Goal: Task Accomplishment & Management: Use online tool/utility

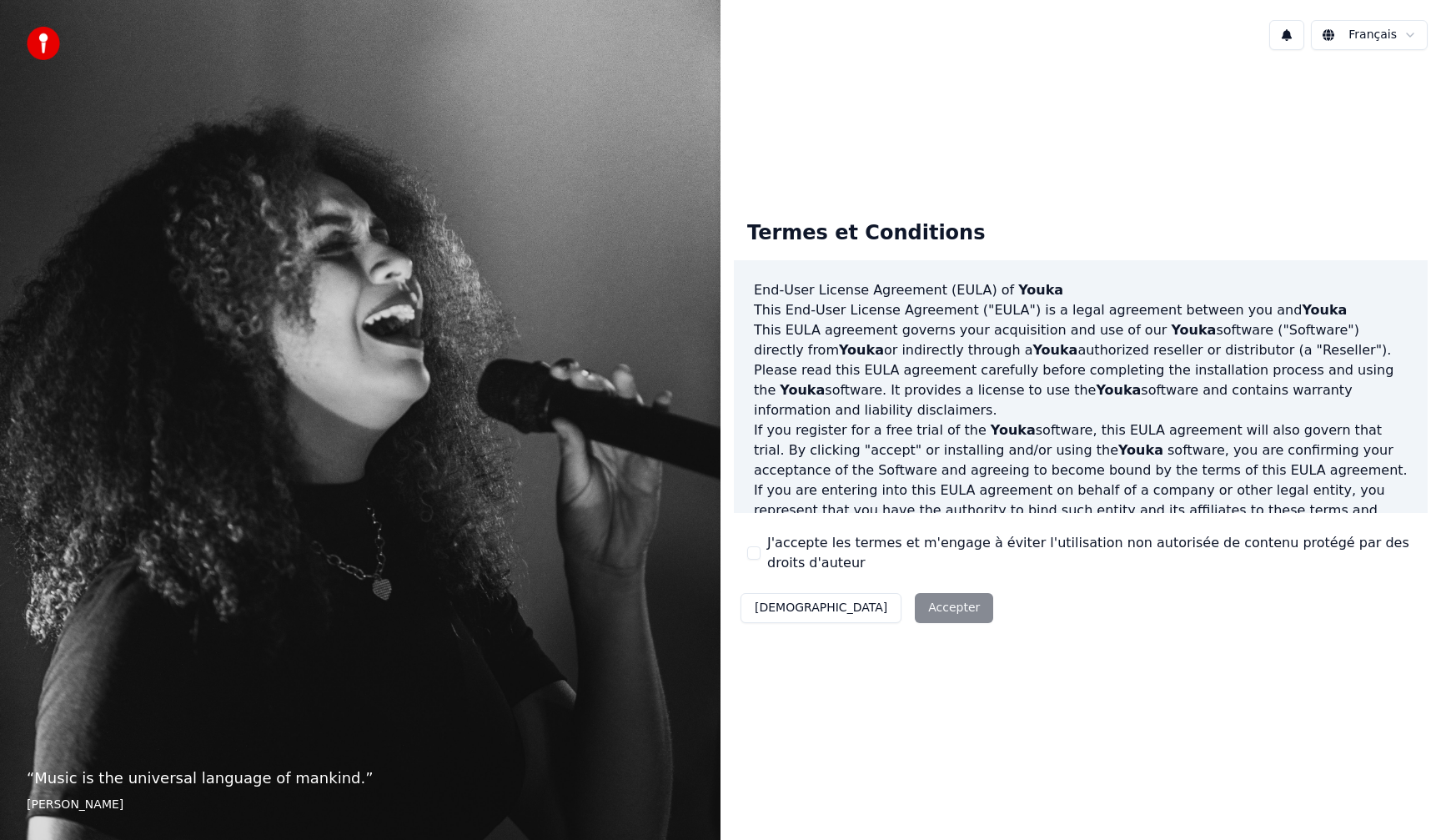
click at [865, 602] on div "Décliner Accepter" at bounding box center [867, 608] width 266 height 43
click at [757, 556] on button "J'accepte les termes et m'engage à éviter l'utilisation non autorisée de conten…" at bounding box center [754, 552] width 13 height 13
click at [915, 608] on button "Accepter" at bounding box center [954, 608] width 79 height 30
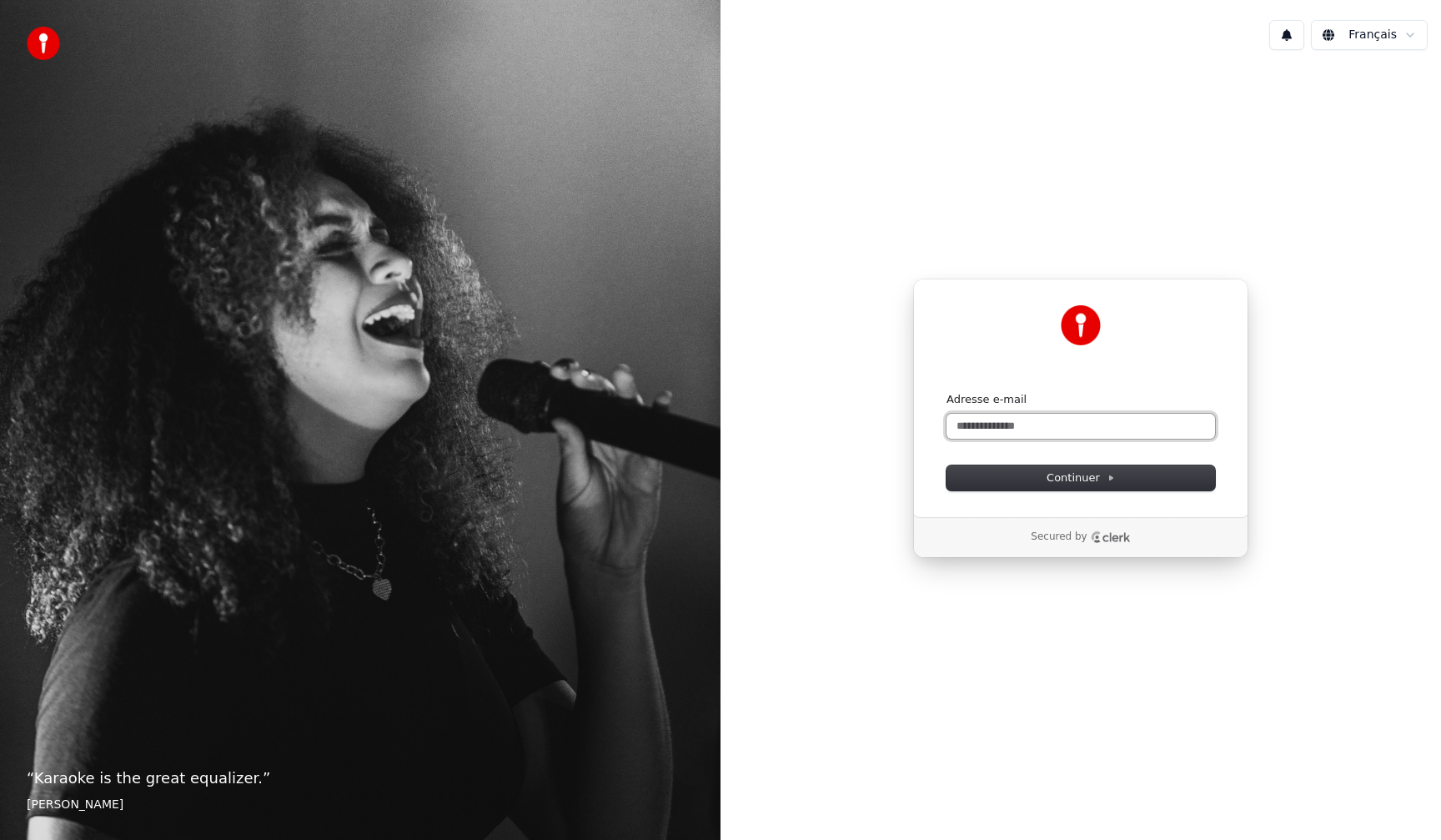
click at [982, 425] on input "Adresse e-mail" at bounding box center [1081, 426] width 269 height 25
click at [1050, 476] on span "Continuer" at bounding box center [1081, 477] width 68 height 15
type input "**********"
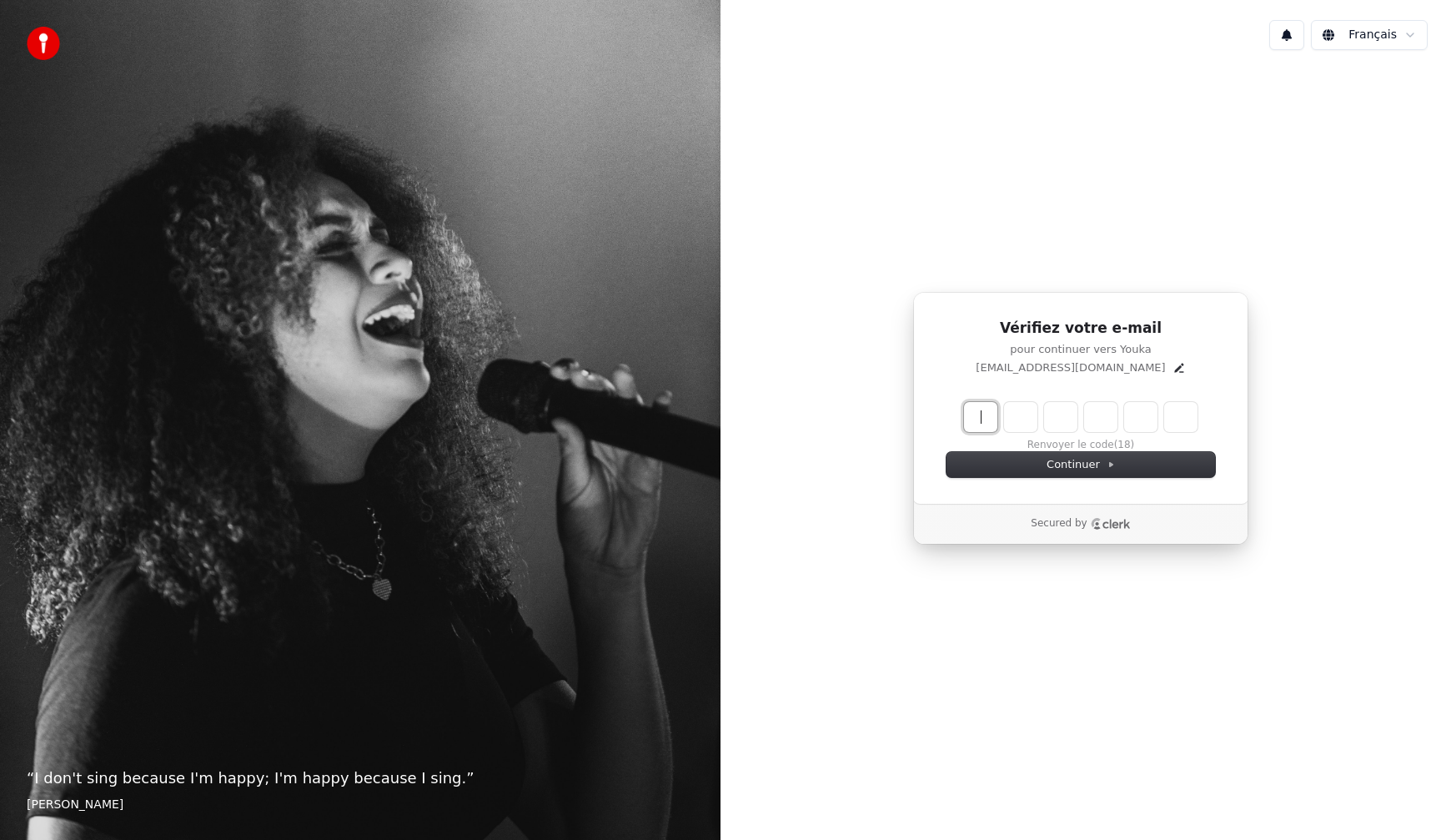
paste input "******"
type input "******"
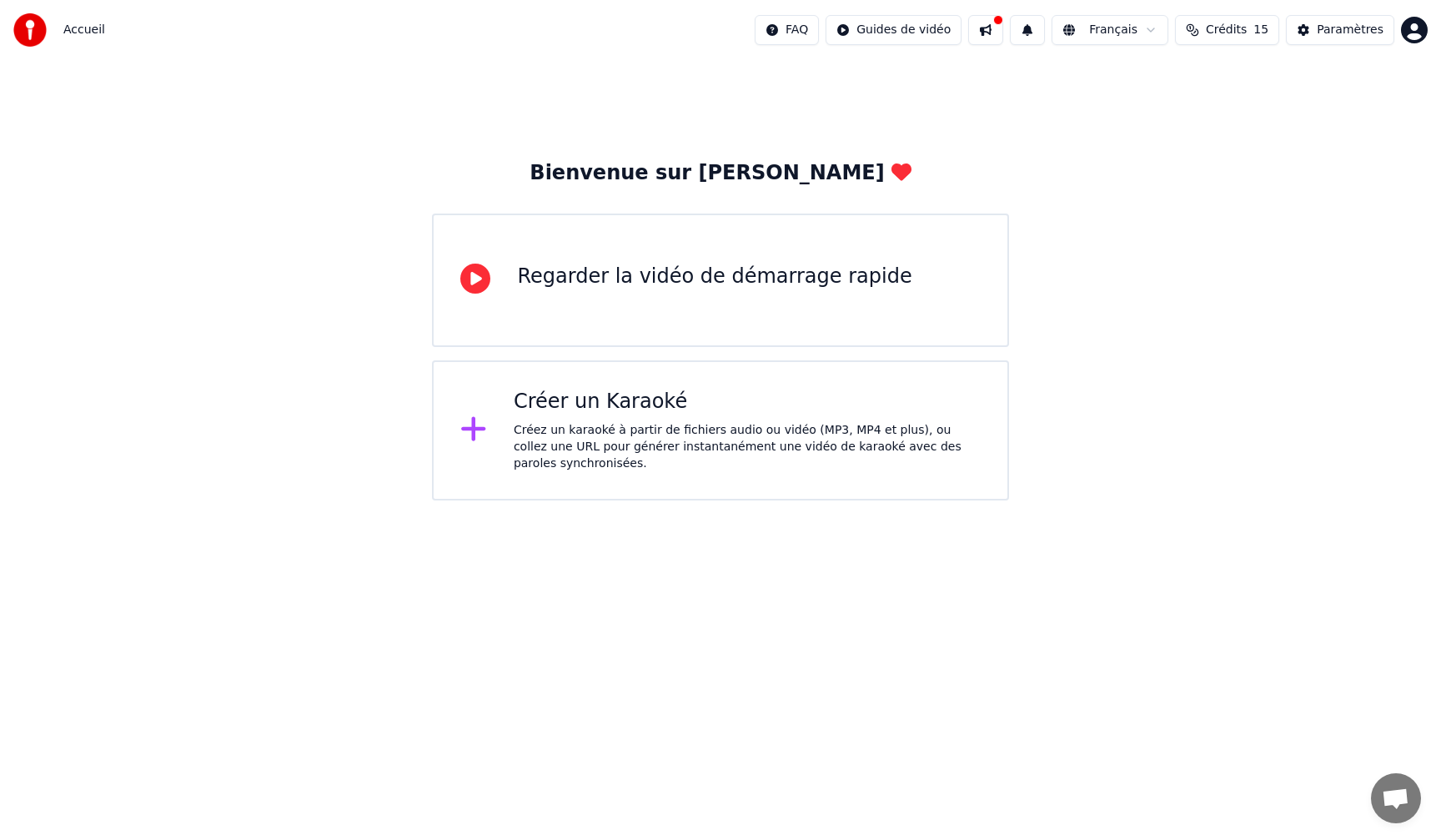
click at [671, 282] on div "Regarder la vidéo de démarrage rapide" at bounding box center [714, 276] width 395 height 26
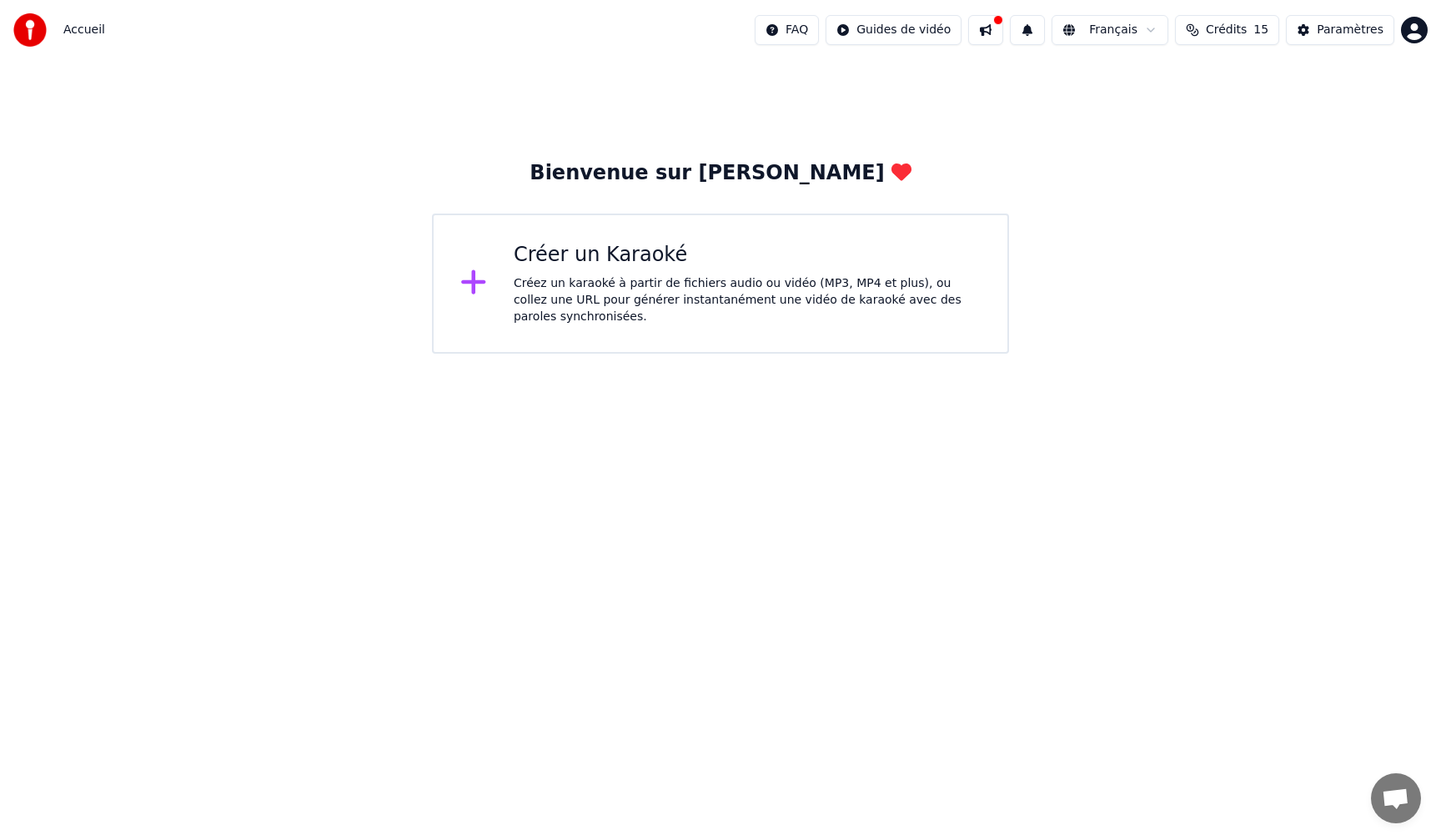
click at [626, 291] on div "Créez un karaoké à partir de fichiers audio ou vidéo (MP3, MP4 et plus), ou col…" at bounding box center [747, 300] width 467 height 50
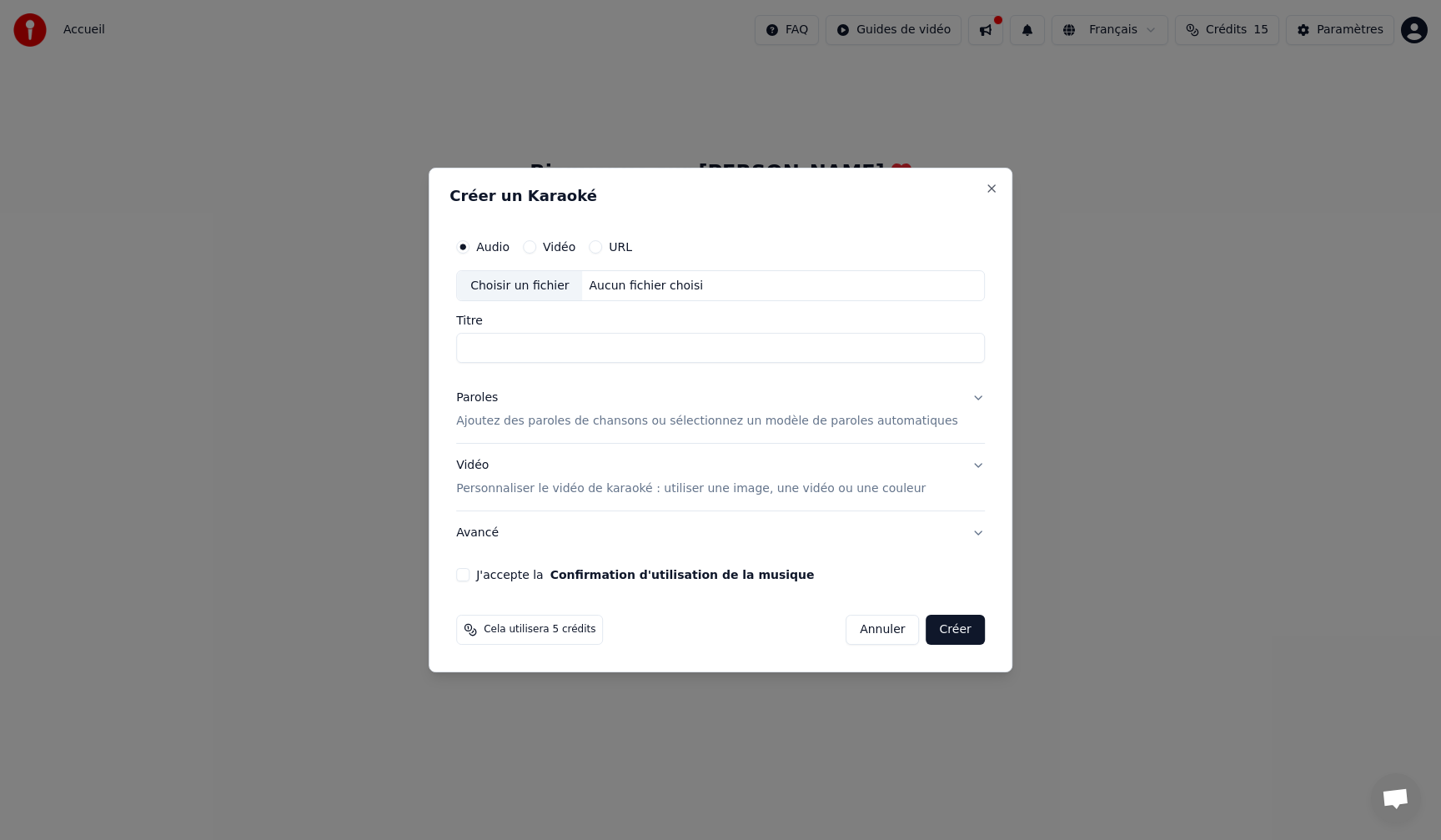
click at [508, 352] on input "Titre" at bounding box center [720, 349] width 529 height 30
click at [536, 249] on button "Vidéo" at bounding box center [529, 246] width 13 height 13
click at [527, 286] on div "Choisir un fichier" at bounding box center [520, 286] width 125 height 30
type input "**********"
click at [521, 424] on p "Ajoutez des paroles de chansons ou sélectionnez un modèle de paroles automatiqu…" at bounding box center [707, 421] width 502 height 17
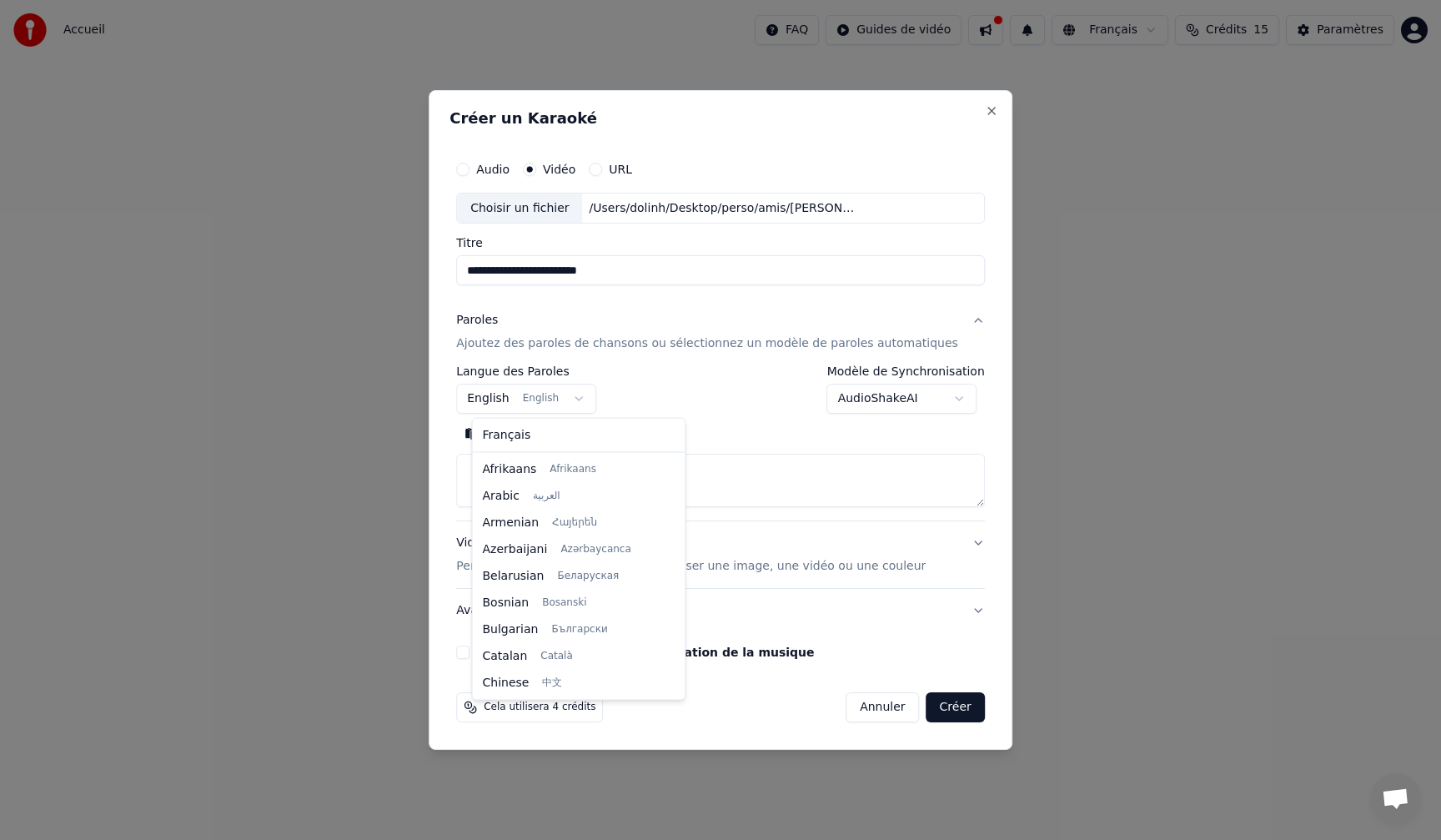
click at [588, 353] on body "**********" at bounding box center [720, 177] width 1441 height 353
select select "**"
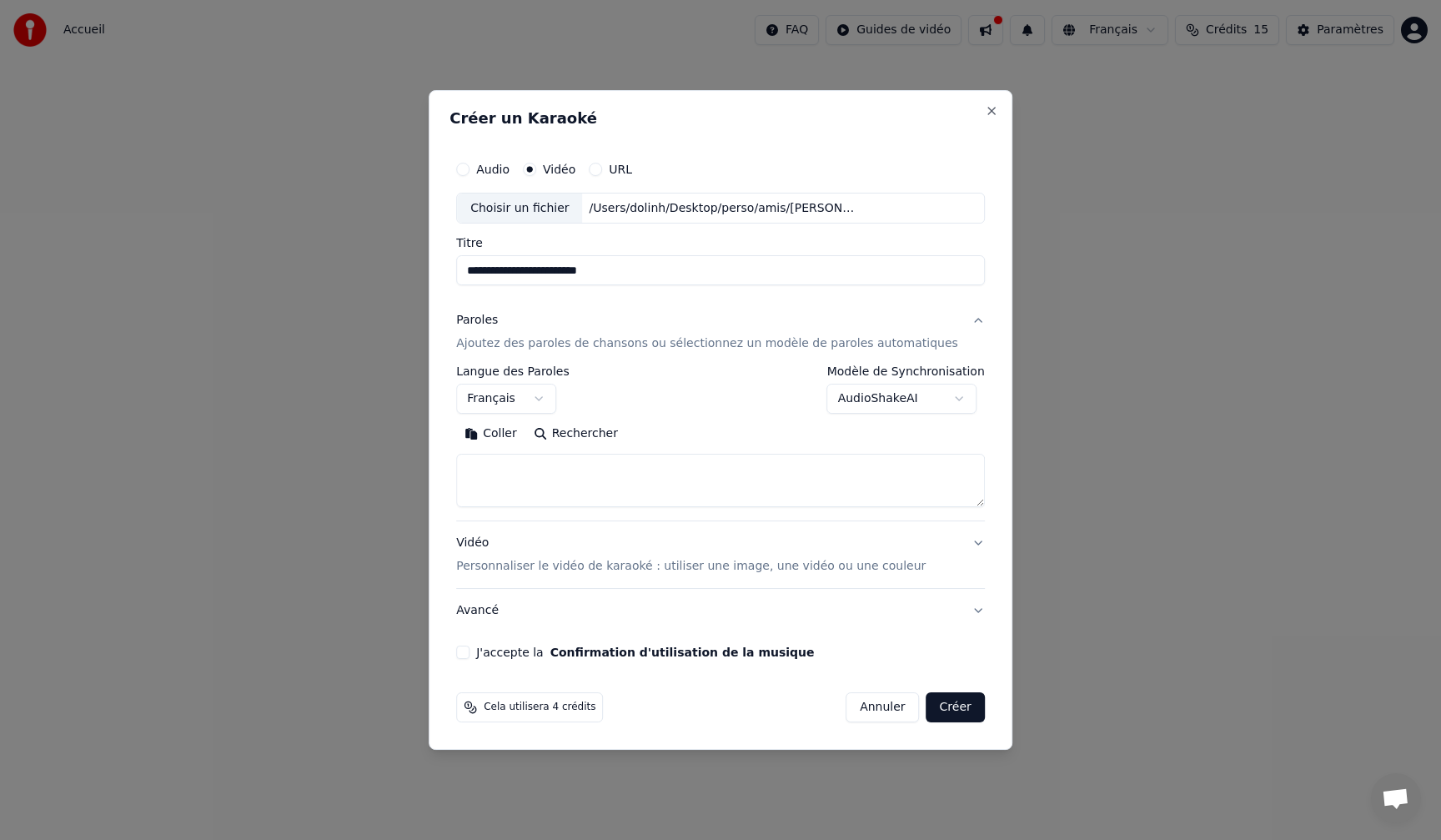
click at [519, 436] on button "Coller" at bounding box center [490, 435] width 69 height 26
type textarea "******"
drag, startPoint x: 528, startPoint y: 472, endPoint x: 473, endPoint y: 470, distance: 55.0
click at [474, 470] on textarea "******" at bounding box center [705, 481] width 498 height 53
click at [511, 564] on p "Personnaliser le vidéo de karaoké : utiliser une image, une vidéo ou une couleur" at bounding box center [691, 566] width 470 height 17
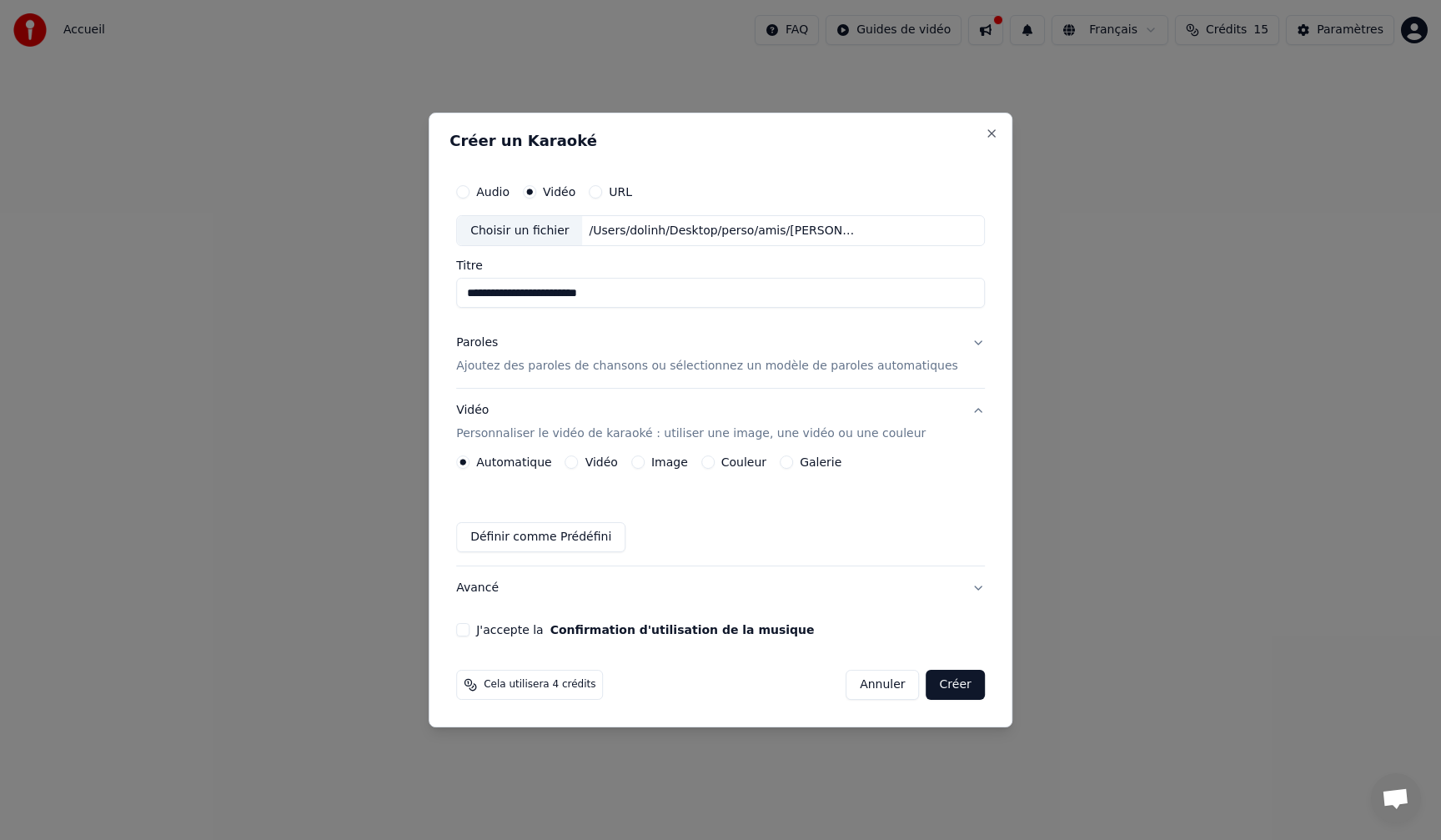
click at [798, 464] on div "Galerie" at bounding box center [811, 461] width 62 height 13
click at [809, 460] on label "Galerie" at bounding box center [820, 461] width 42 height 11
click at [793, 460] on button "Galerie" at bounding box center [786, 461] width 13 height 13
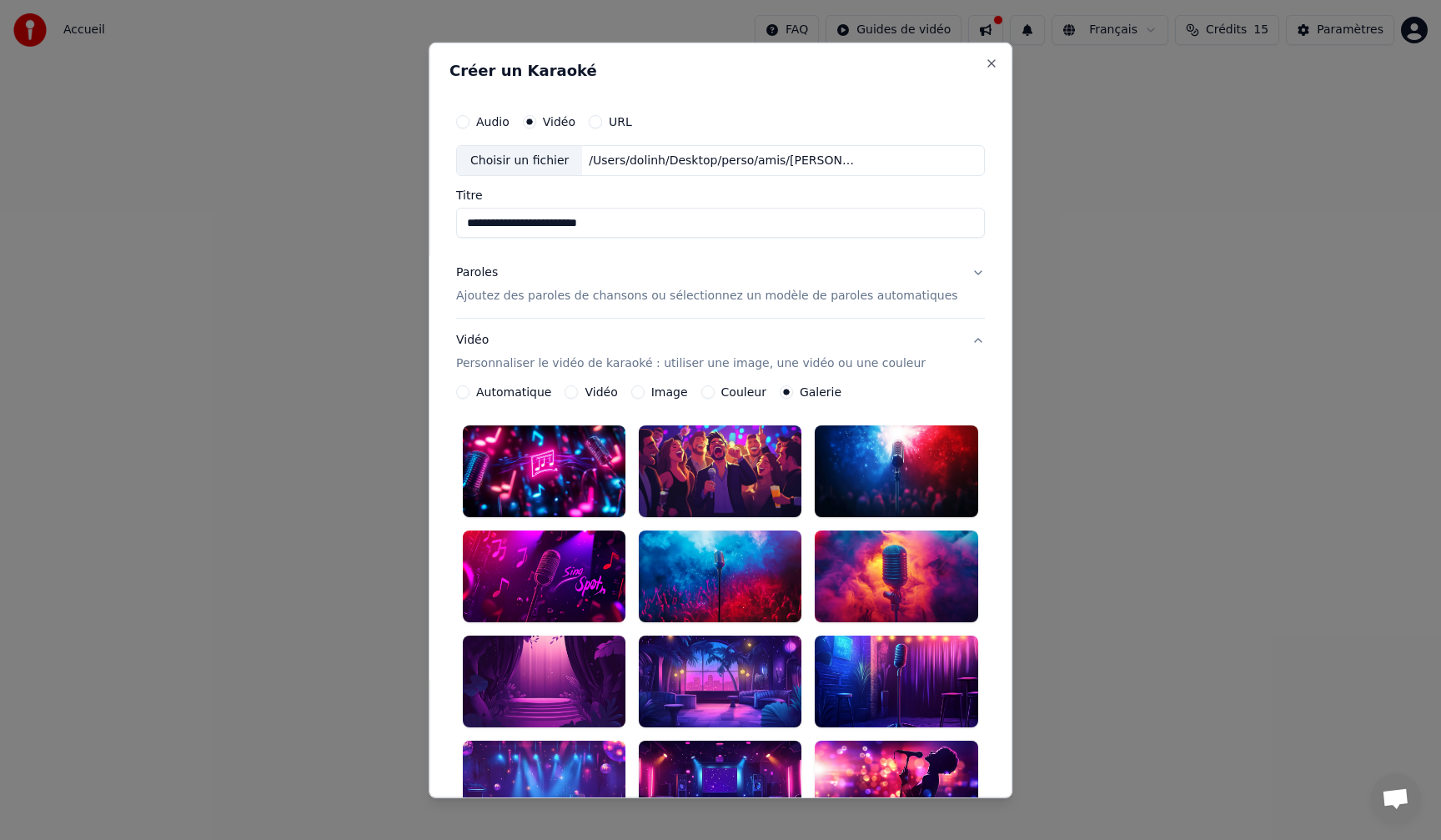
click at [564, 458] on div at bounding box center [544, 472] width 163 height 92
click at [575, 456] on div at bounding box center [544, 472] width 163 height 92
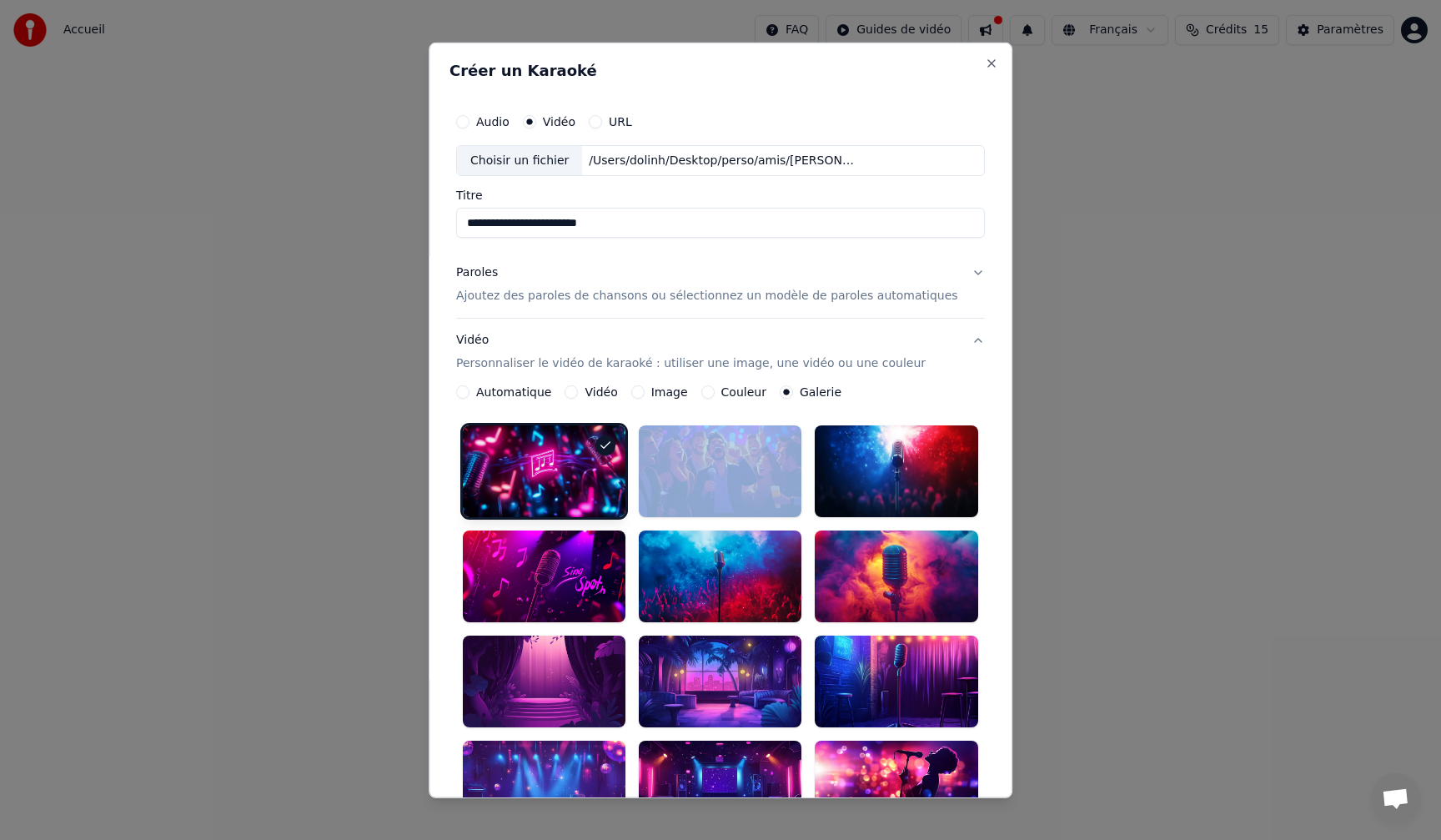
click at [575, 456] on div at bounding box center [544, 472] width 163 height 92
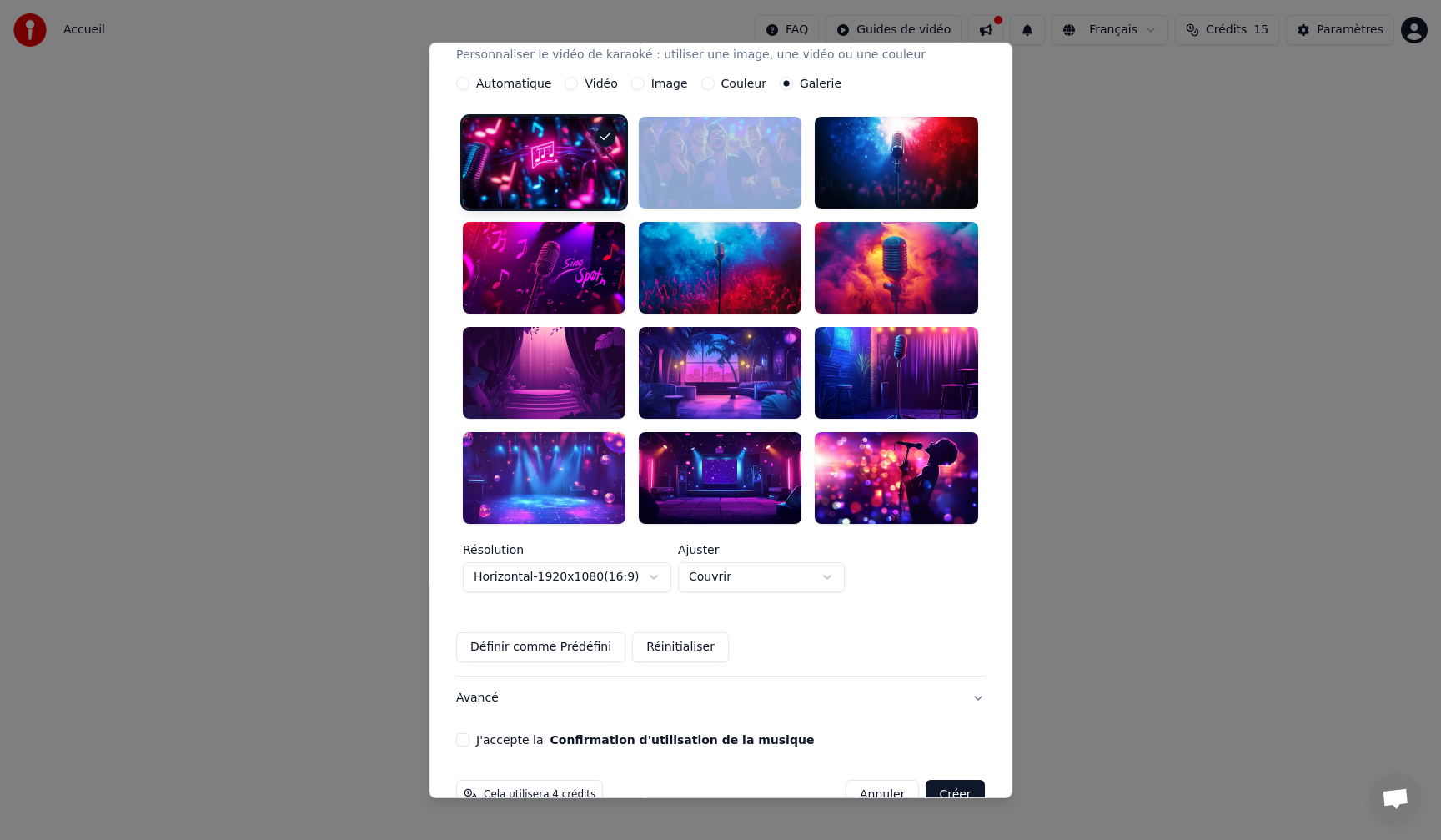
scroll to position [324, 0]
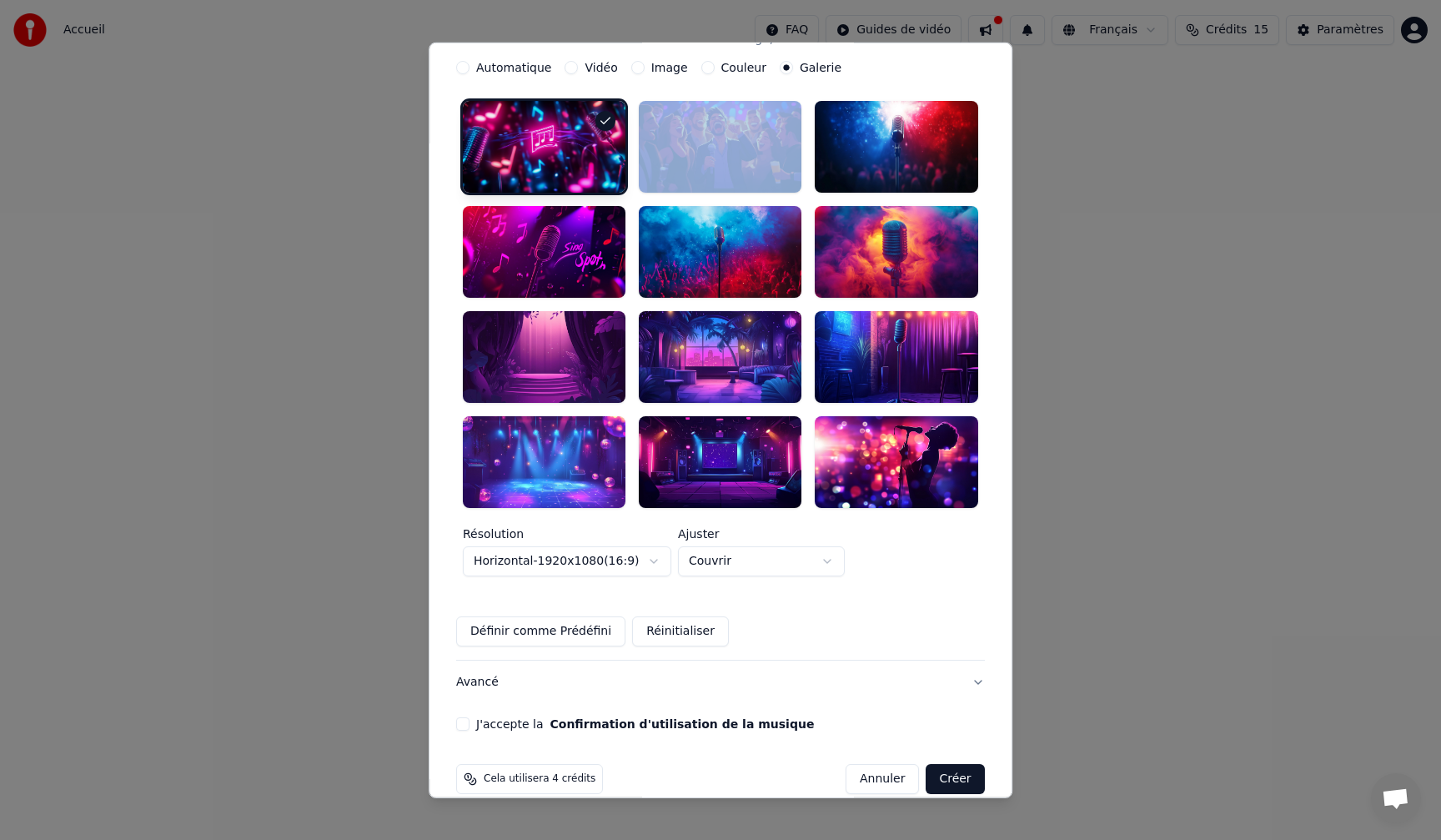
click at [470, 716] on button "J'accepte la Confirmation d'utilisation de la musique" at bounding box center [462, 723] width 13 height 13
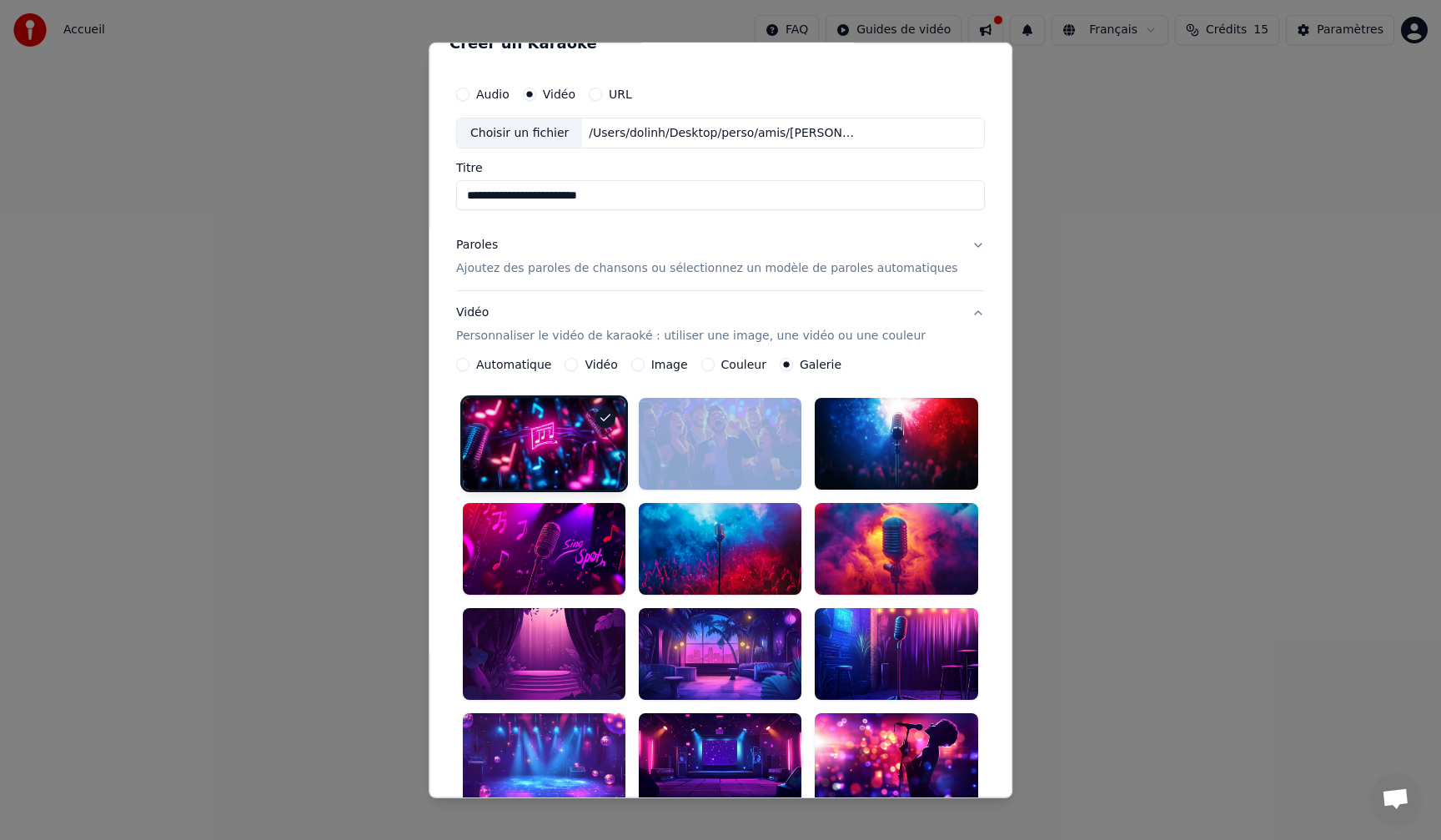
scroll to position [0, 0]
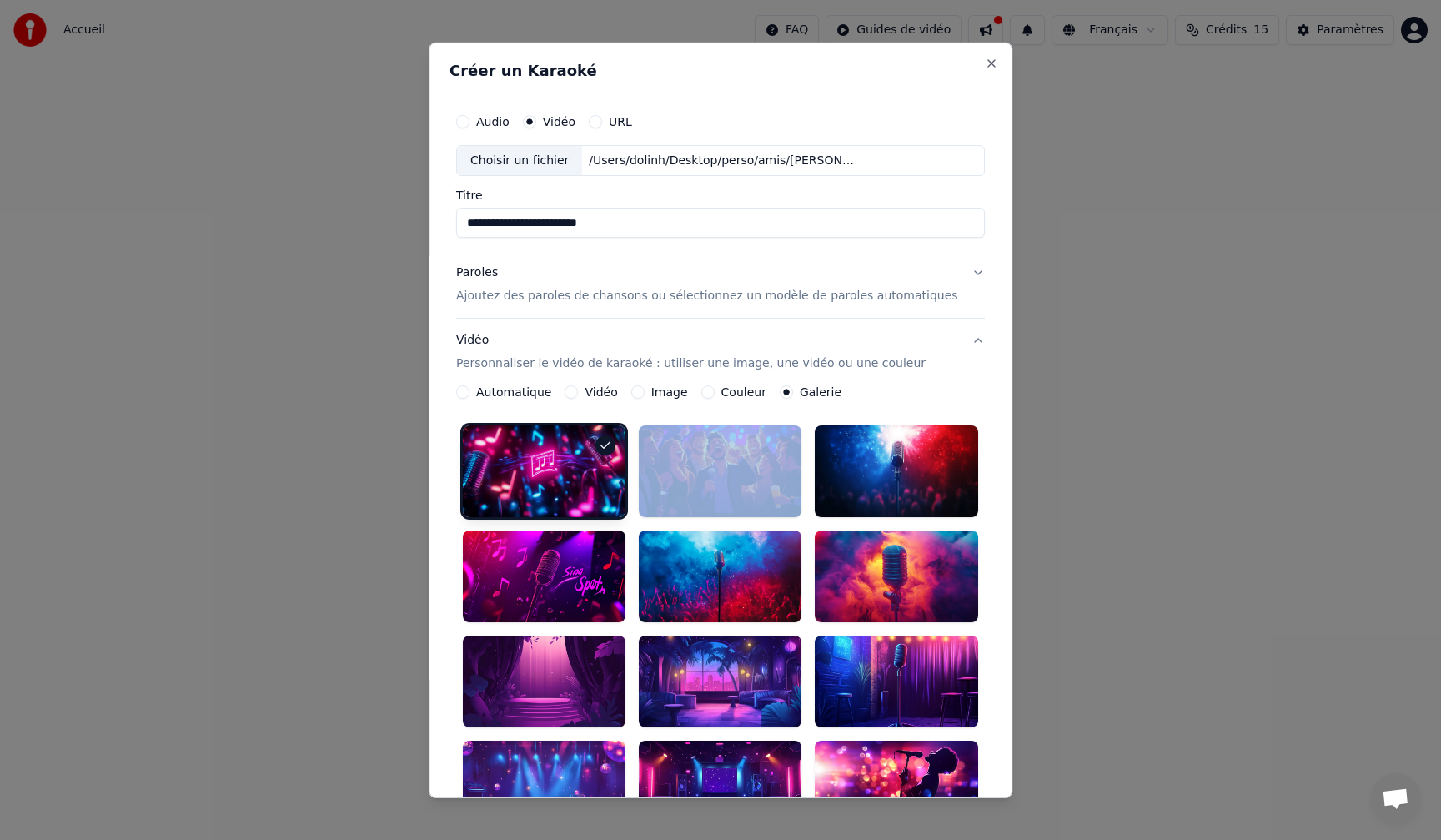
click at [563, 450] on div at bounding box center [544, 472] width 163 height 92
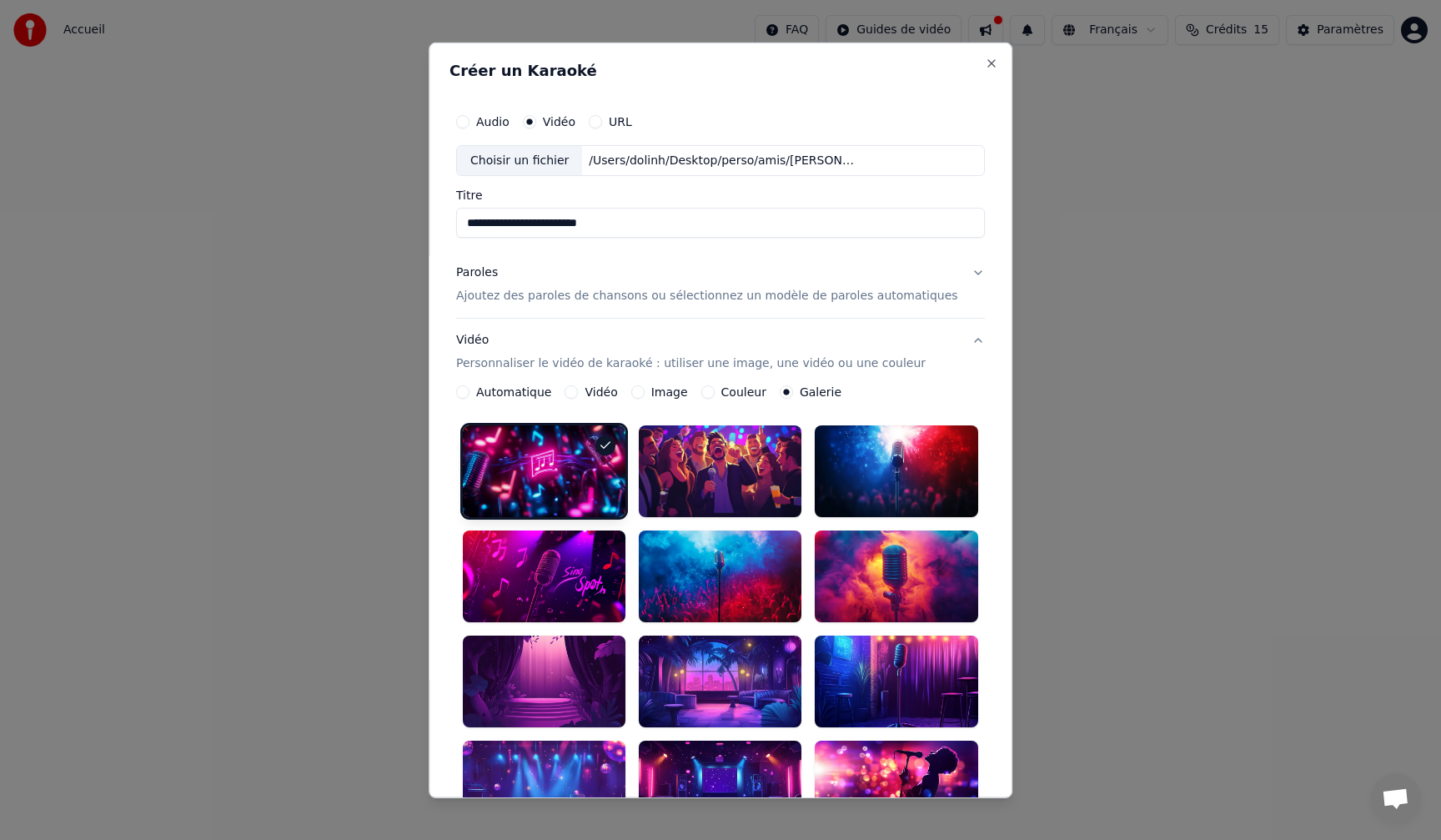
click at [470, 394] on button "Automatique" at bounding box center [462, 391] width 13 height 13
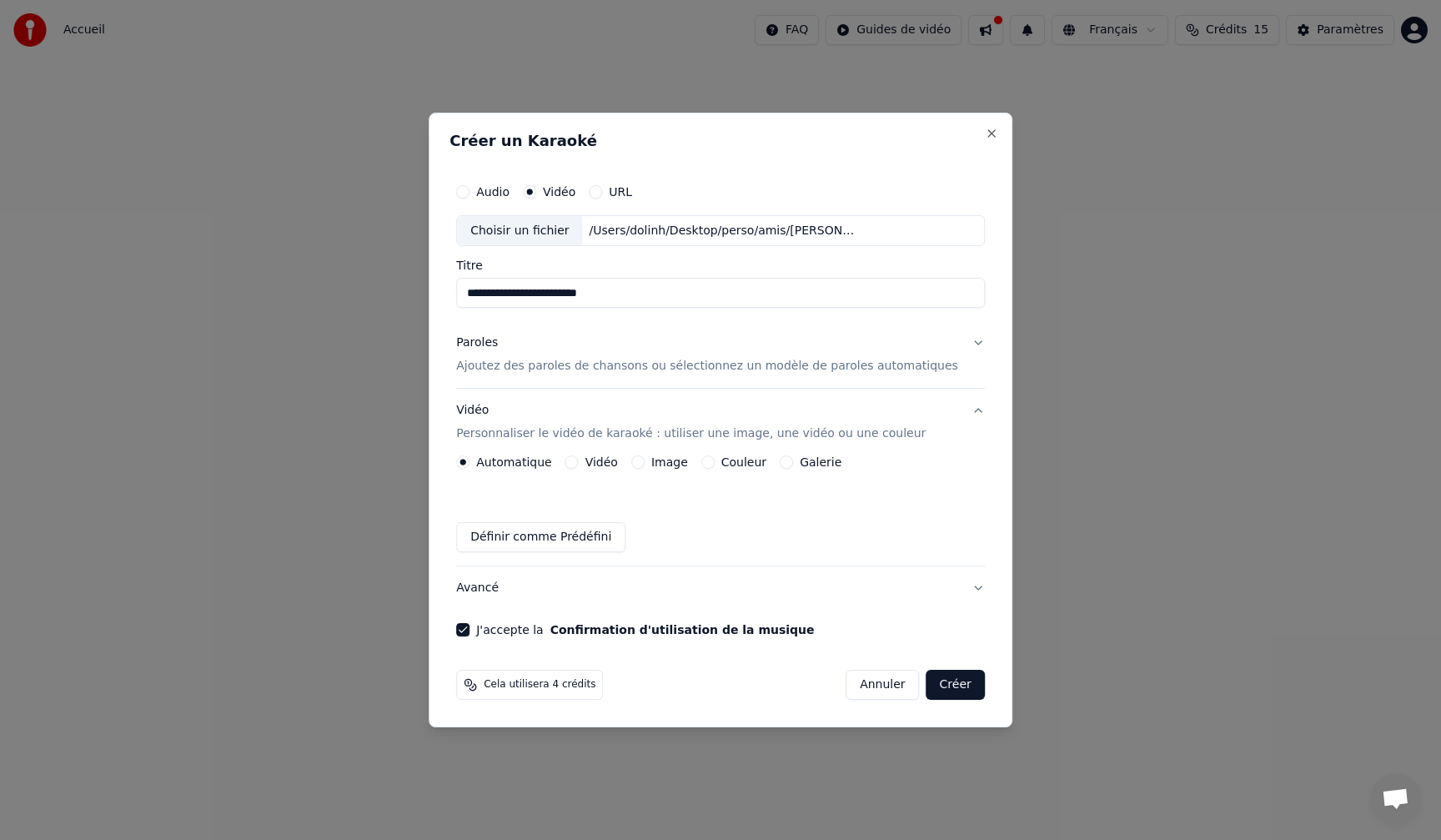
click at [588, 371] on p "Ajoutez des paroles de chansons ou sélectionnez un modèle de paroles automatiqu…" at bounding box center [707, 367] width 502 height 17
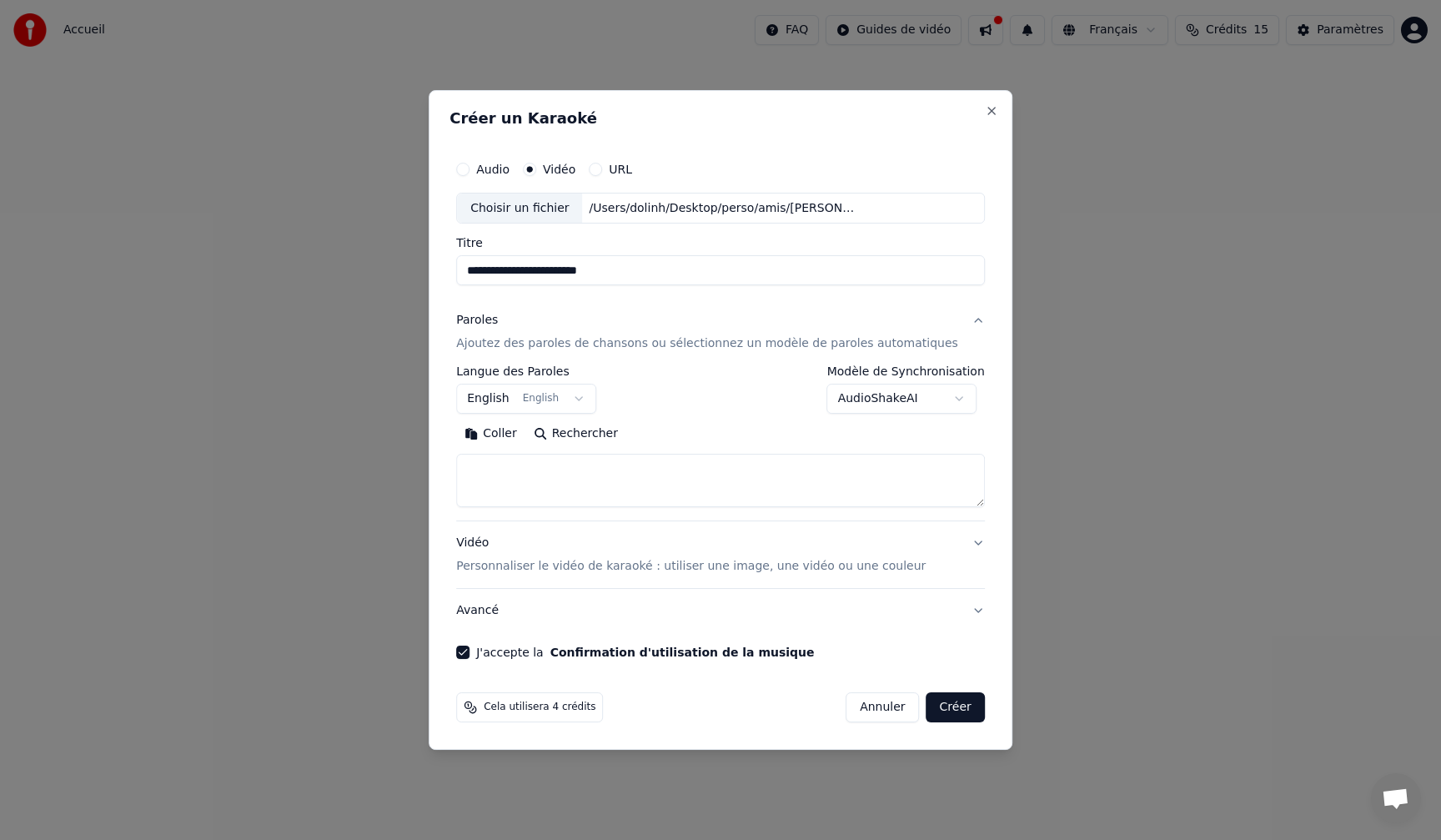
click at [505, 353] on body "**********" at bounding box center [720, 177] width 1441 height 353
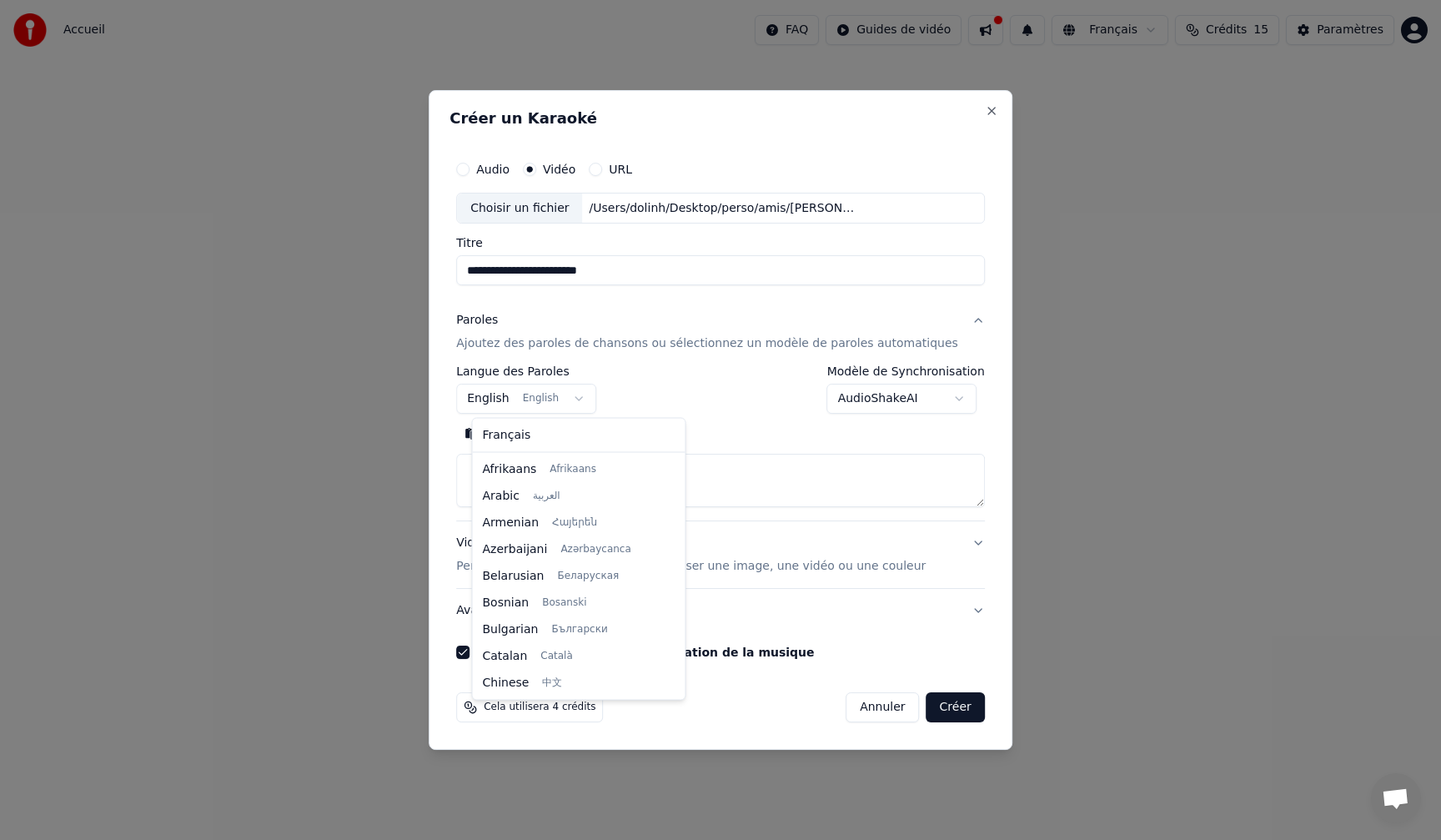
scroll to position [133, 0]
select select "**"
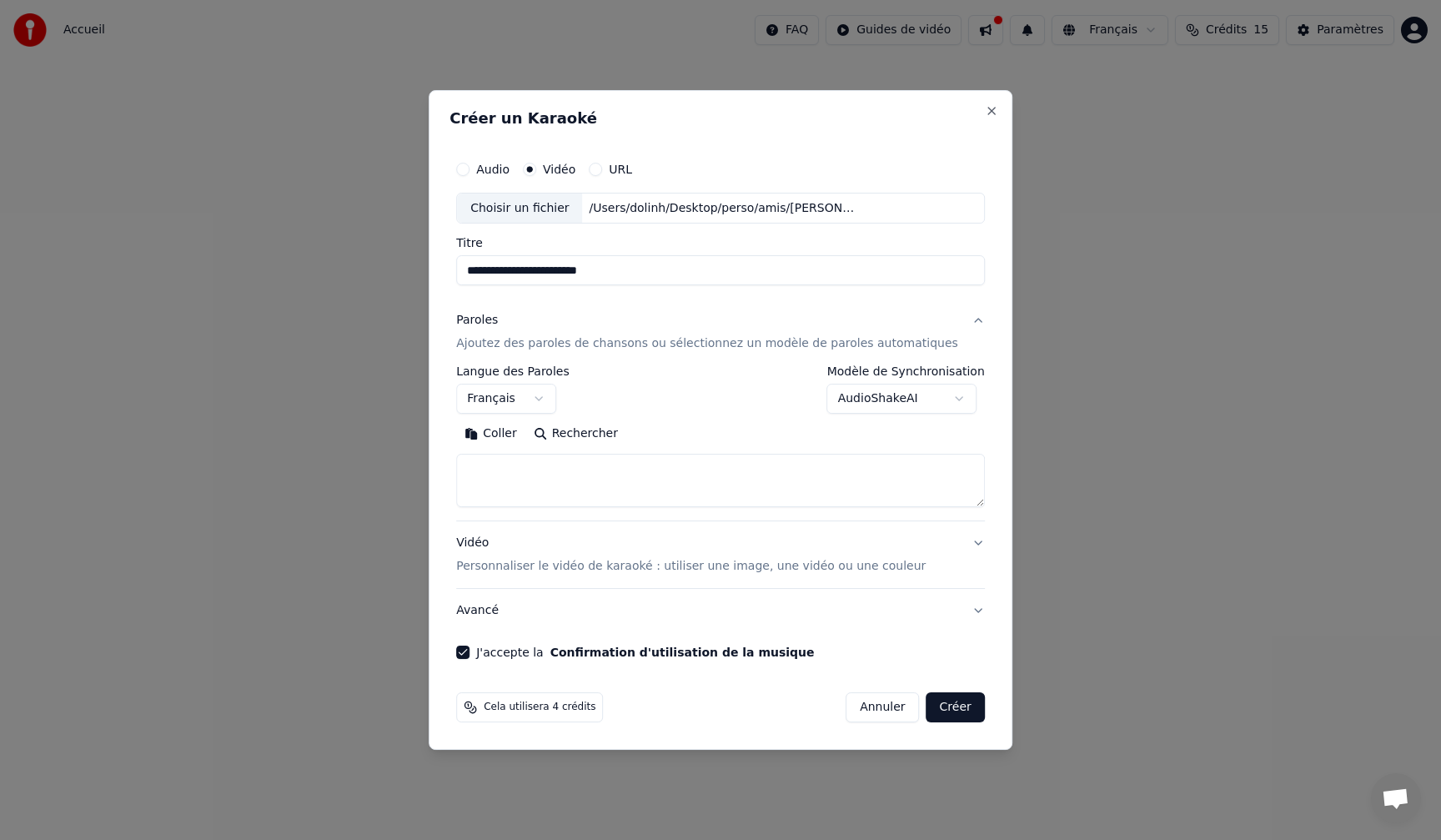
click at [951, 353] on body "**********" at bounding box center [720, 177] width 1441 height 353
click at [518, 465] on textarea at bounding box center [720, 481] width 529 height 53
paste textarea "**********"
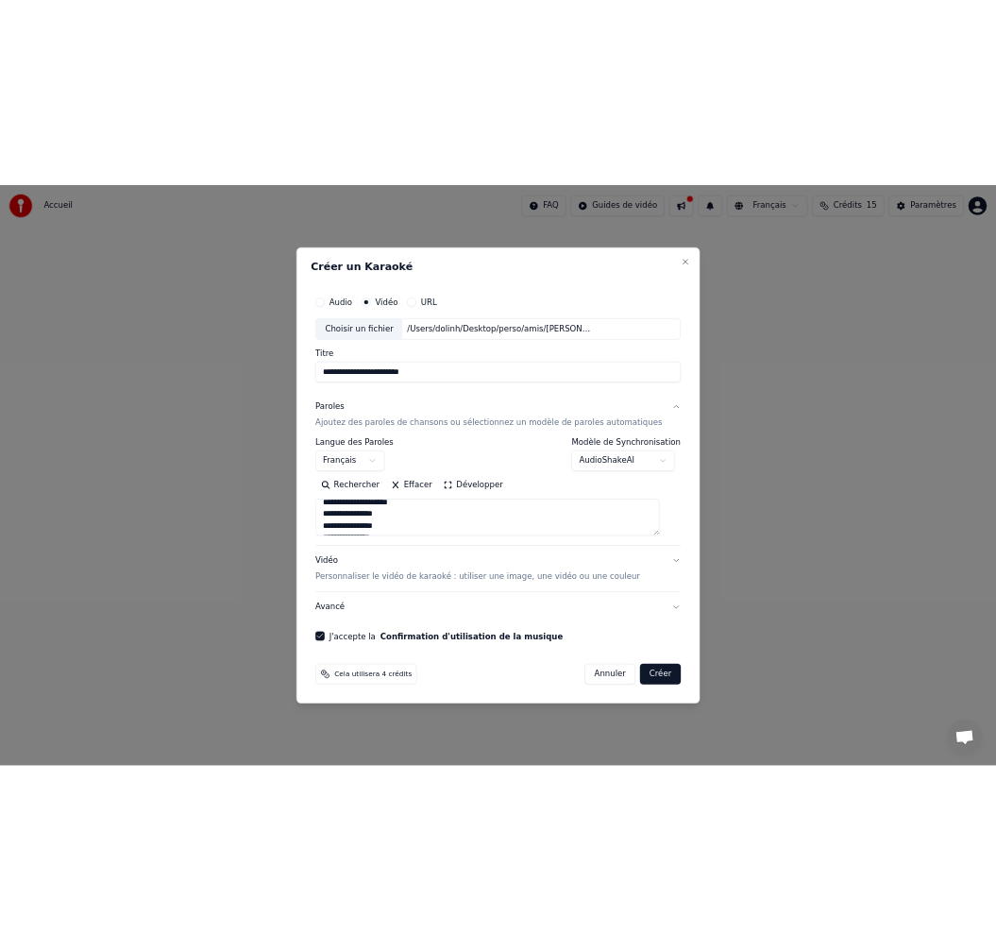
scroll to position [0, 0]
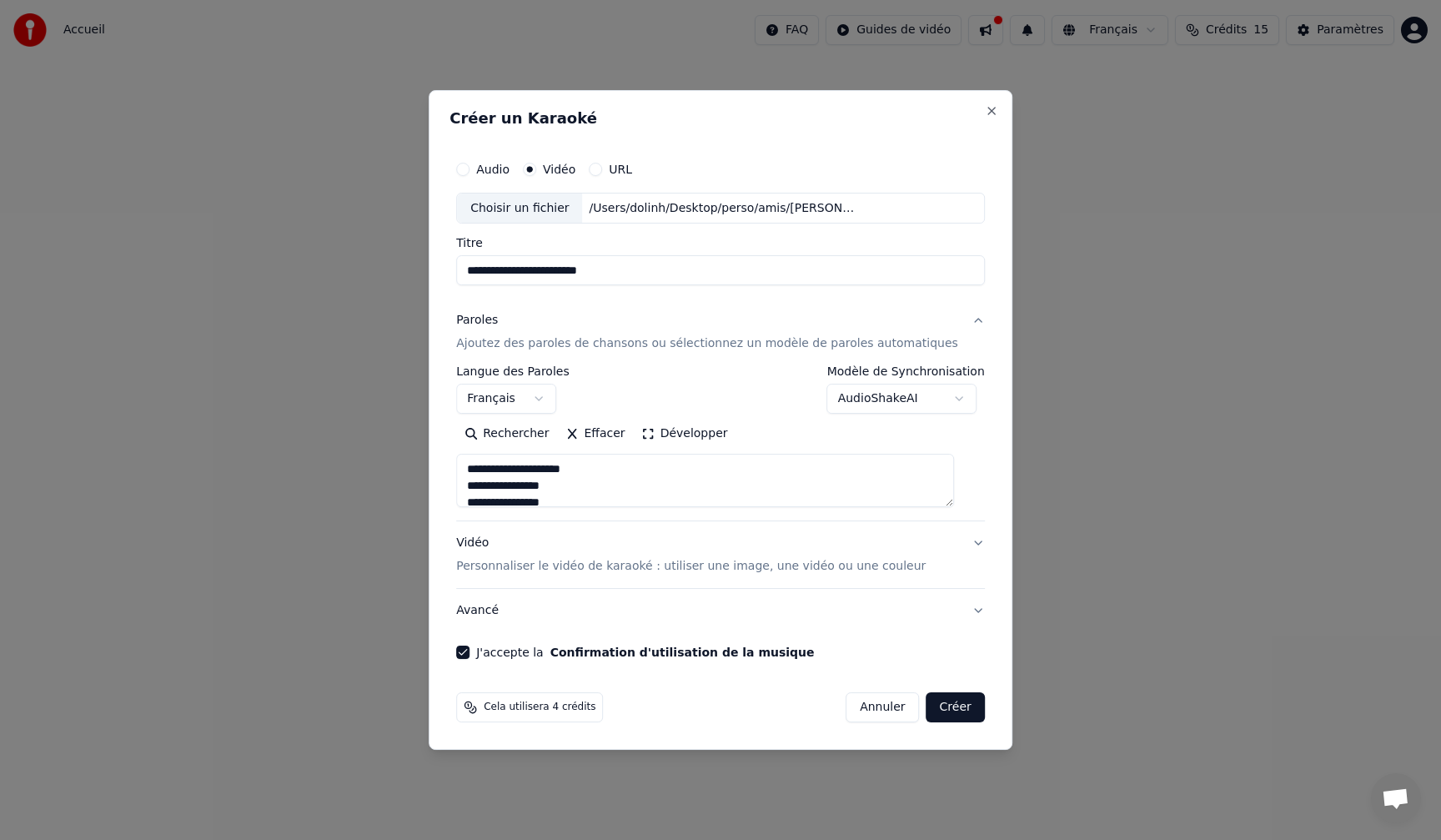
type textarea "**********"
click at [947, 707] on button "Créer" at bounding box center [956, 708] width 58 height 30
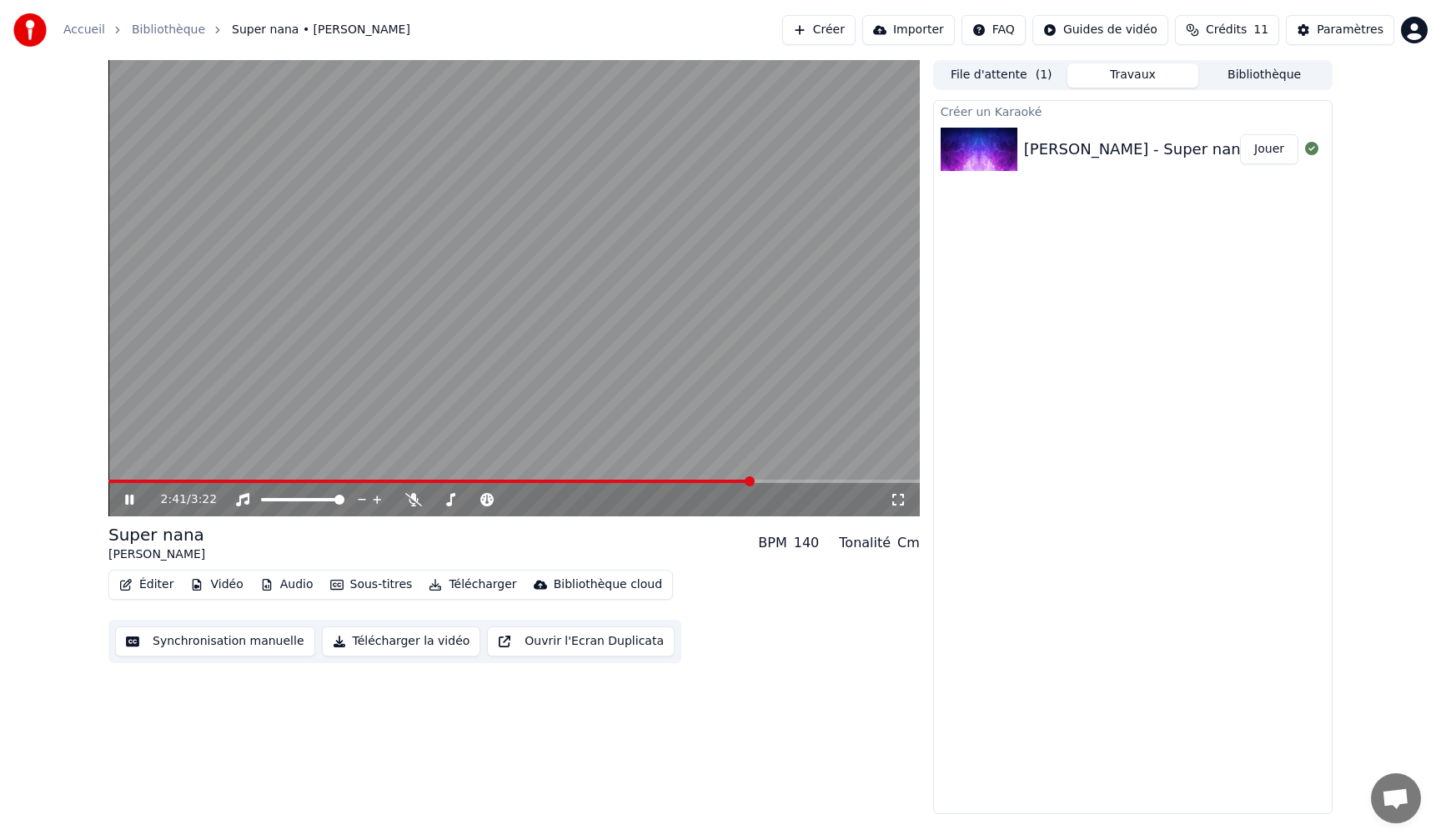
click at [1134, 72] on button "Travaux" at bounding box center [1133, 75] width 132 height 24
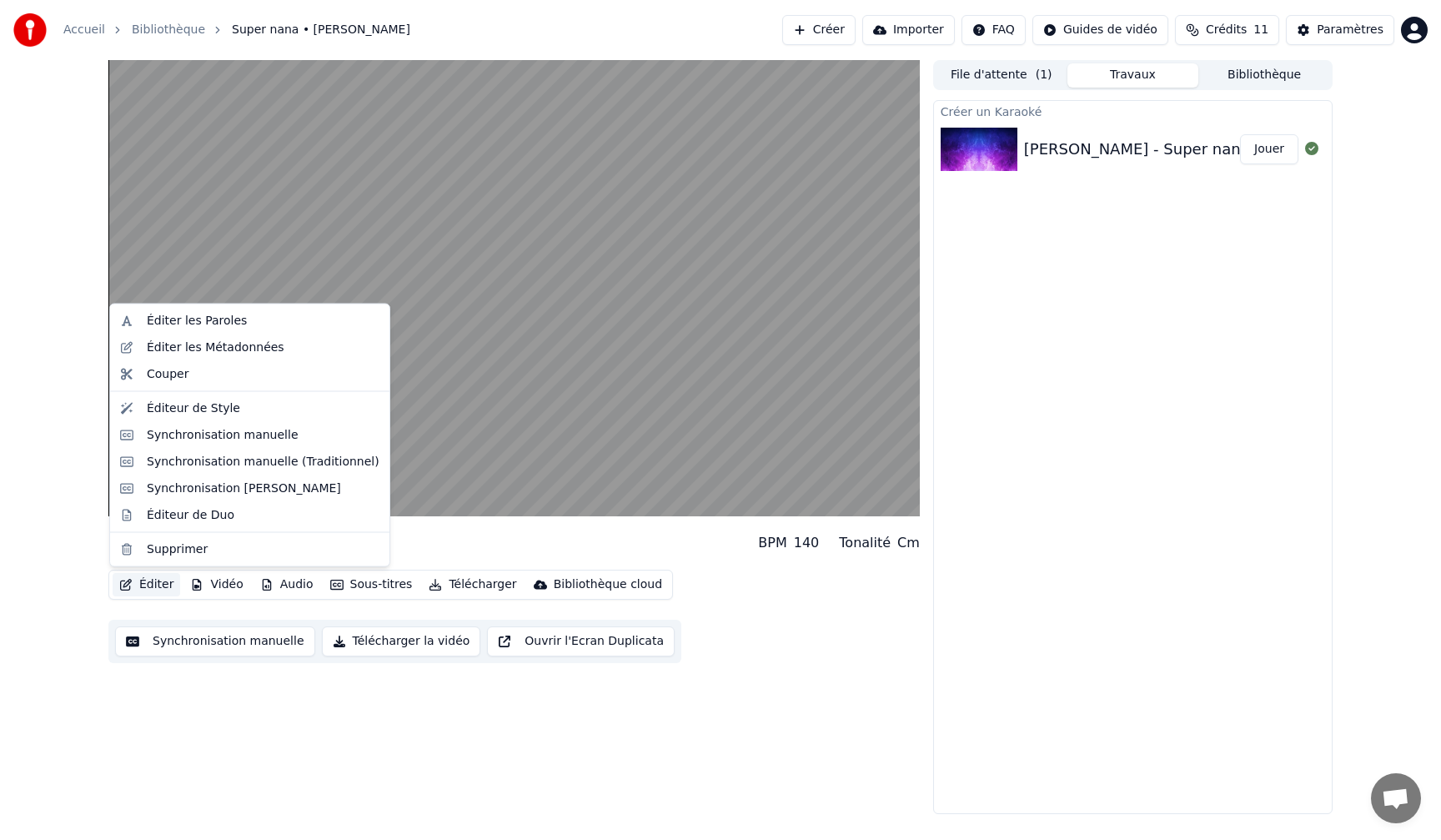
click at [152, 580] on button "Éditer" at bounding box center [146, 585] width 67 height 23
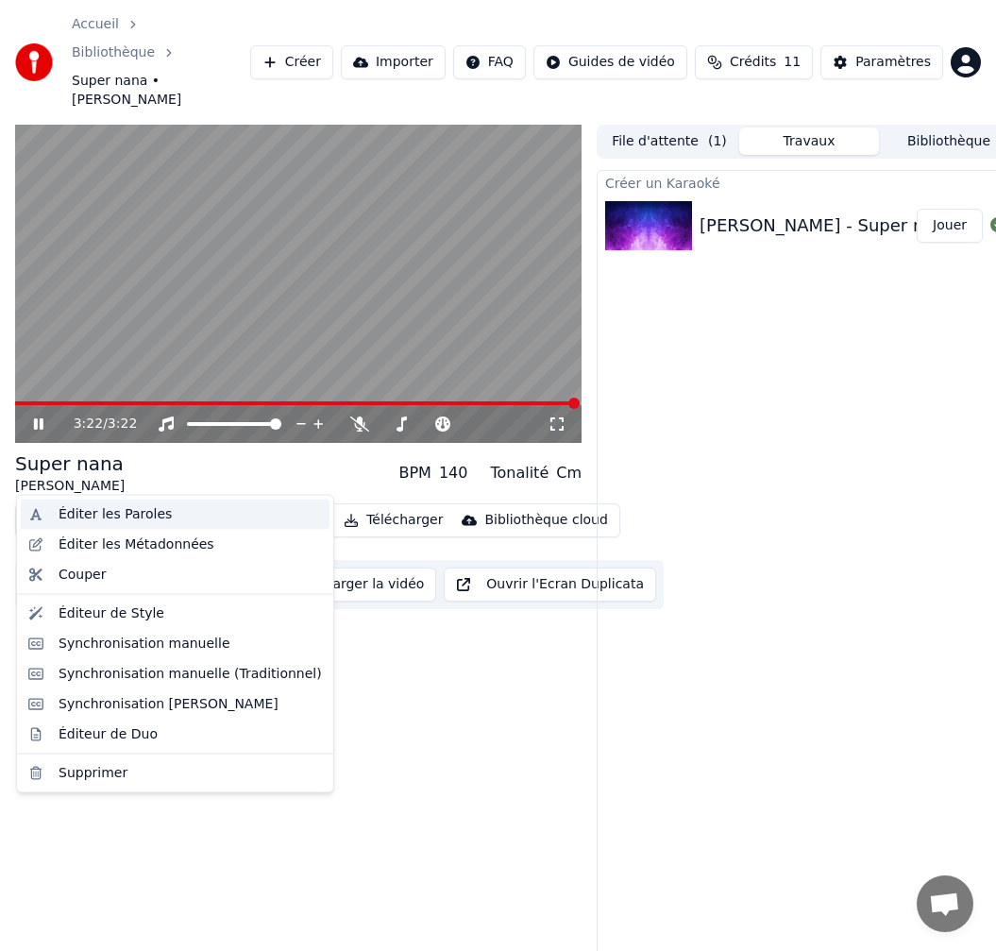
click at [69, 512] on div "Éditer les Paroles" at bounding box center [115, 514] width 113 height 19
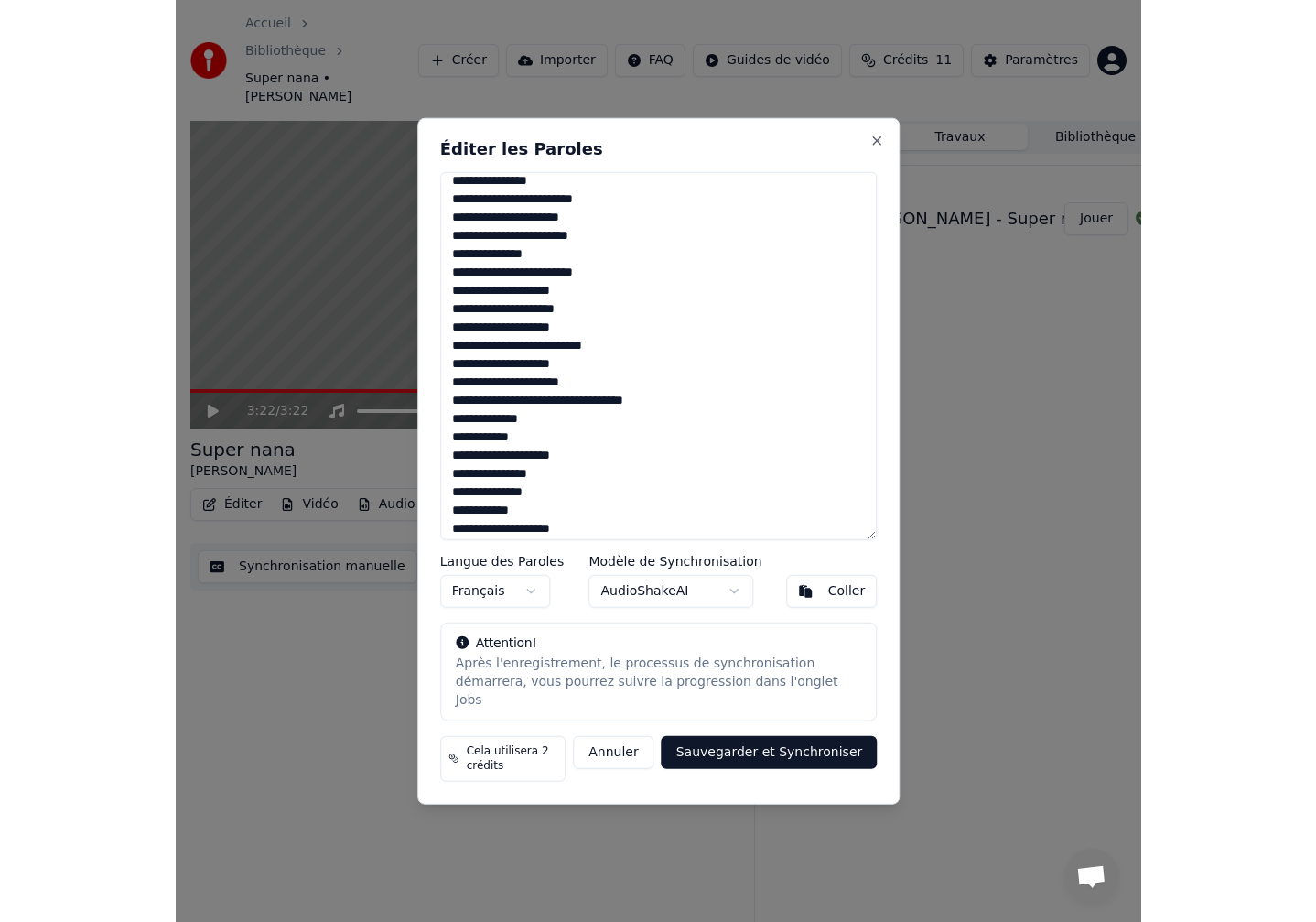
scroll to position [598, 0]
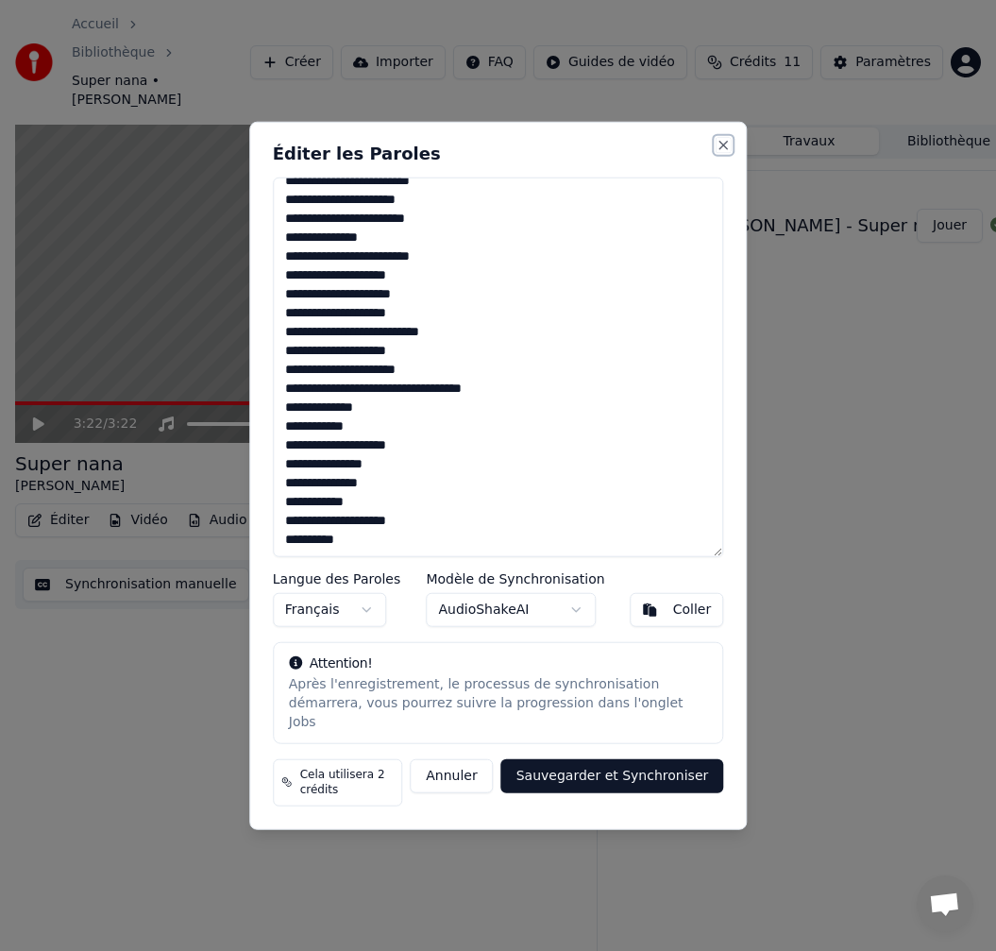
click at [723, 152] on button "Close" at bounding box center [723, 144] width 15 height 15
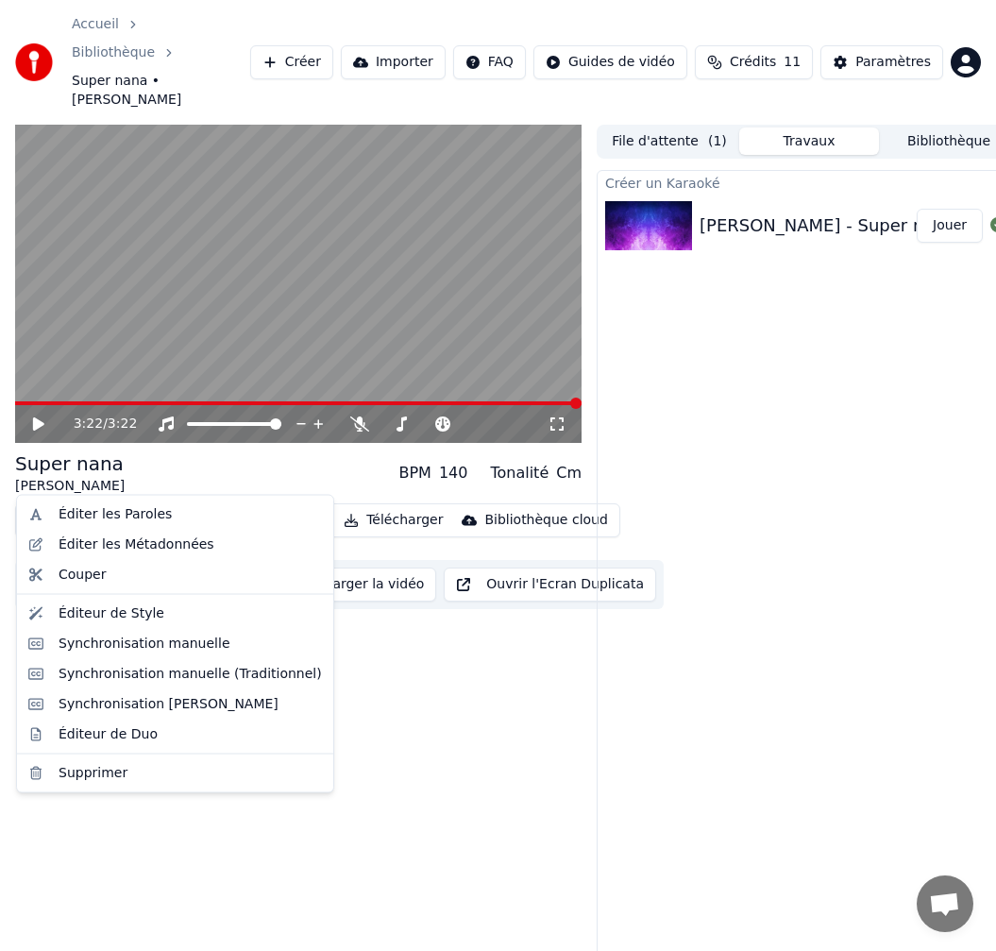
click at [46, 507] on button "Éditer" at bounding box center [58, 520] width 76 height 26
click at [70, 542] on div "Éditer les Métadonnées" at bounding box center [137, 543] width 156 height 19
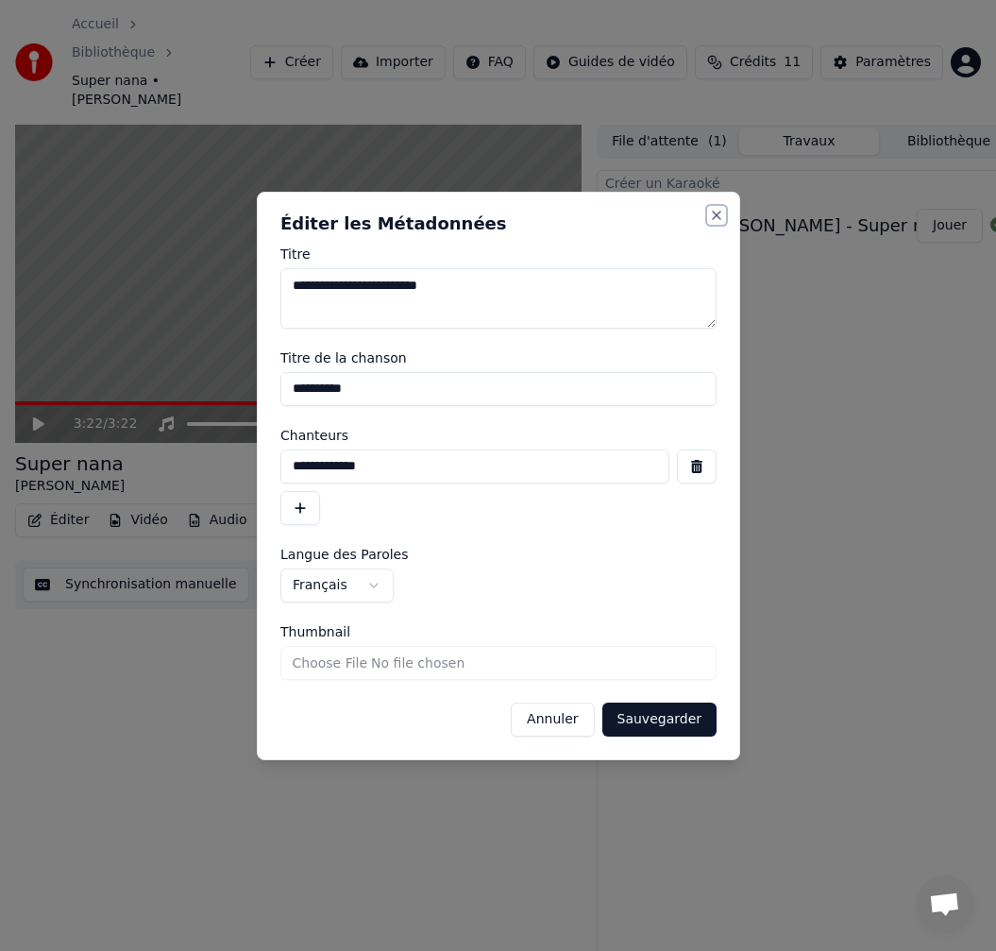
click at [714, 211] on button "Close" at bounding box center [716, 215] width 15 height 15
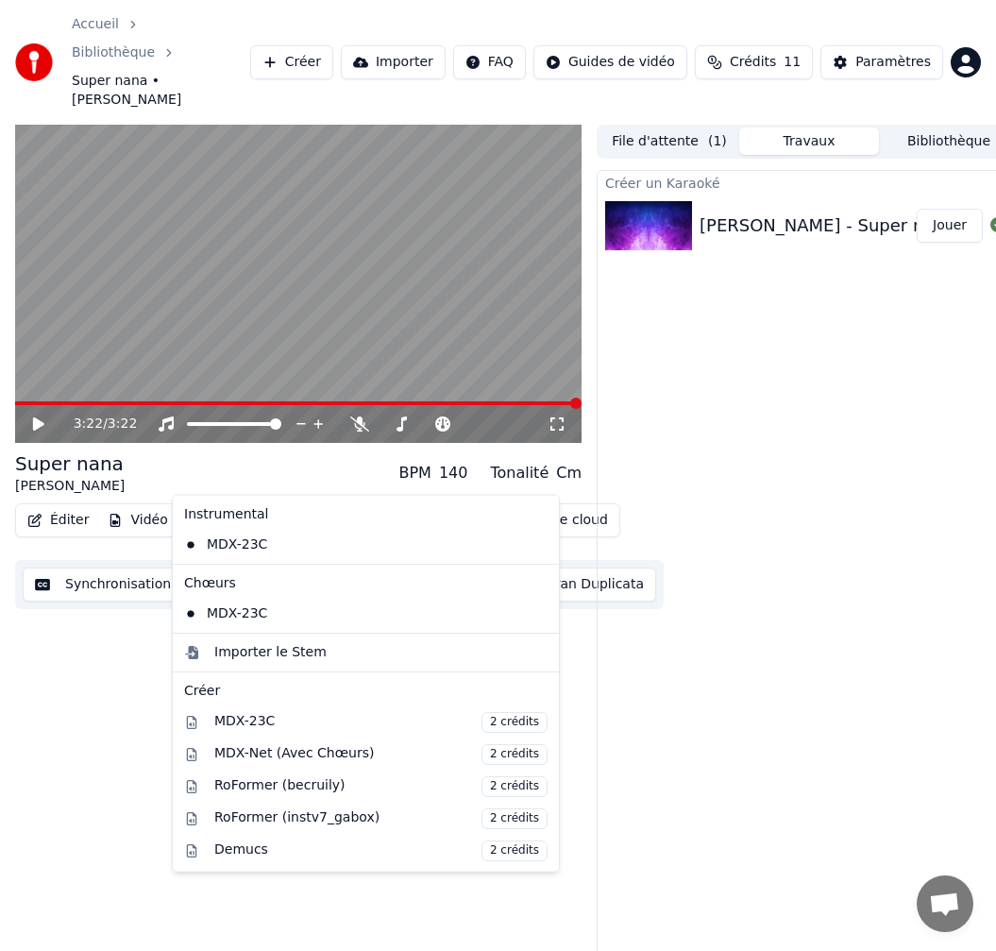
click at [225, 507] on button "Audio" at bounding box center [217, 520] width 76 height 26
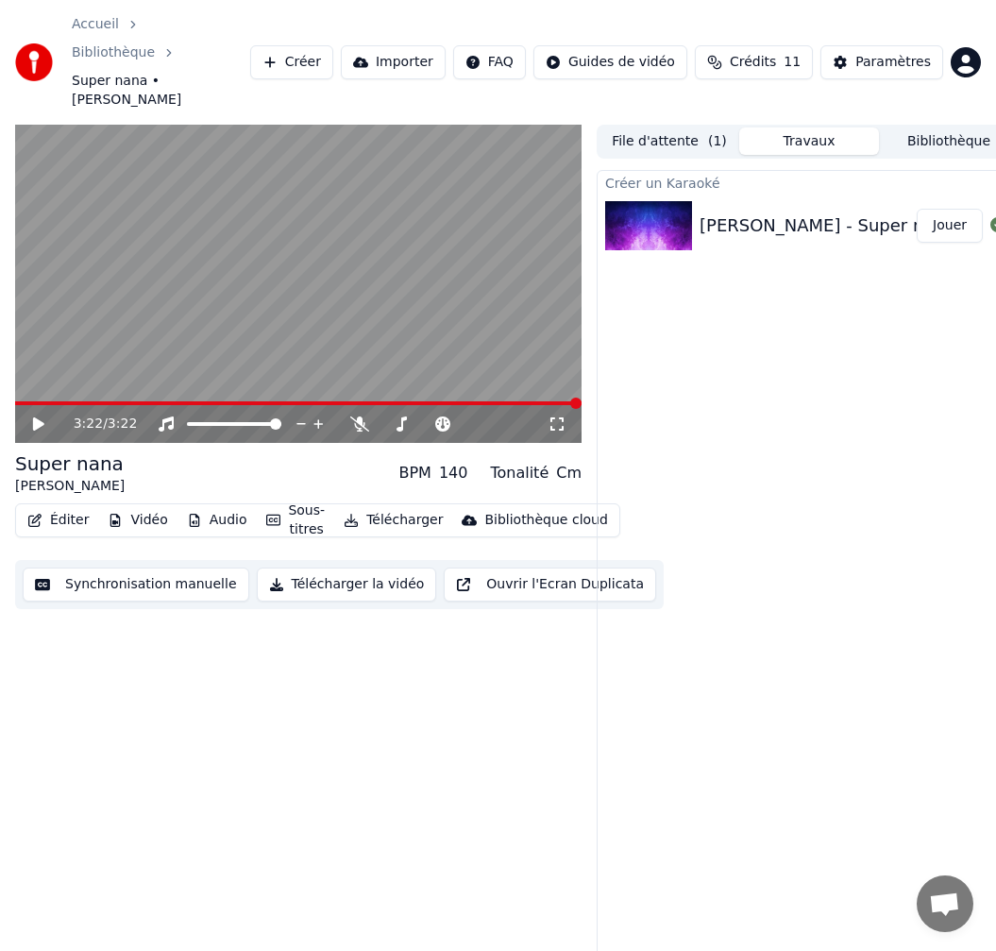
click at [658, 385] on div "Créer un Karaoké Michel Jonasz - Super nana Jouer" at bounding box center [809, 574] width 425 height 808
click at [15, 401] on span at bounding box center [15, 403] width 0 height 4
click at [35, 417] on icon at bounding box center [38, 423] width 11 height 13
click at [37, 418] on icon at bounding box center [38, 423] width 9 height 11
click at [397, 507] on button "Télécharger" at bounding box center [393, 520] width 114 height 26
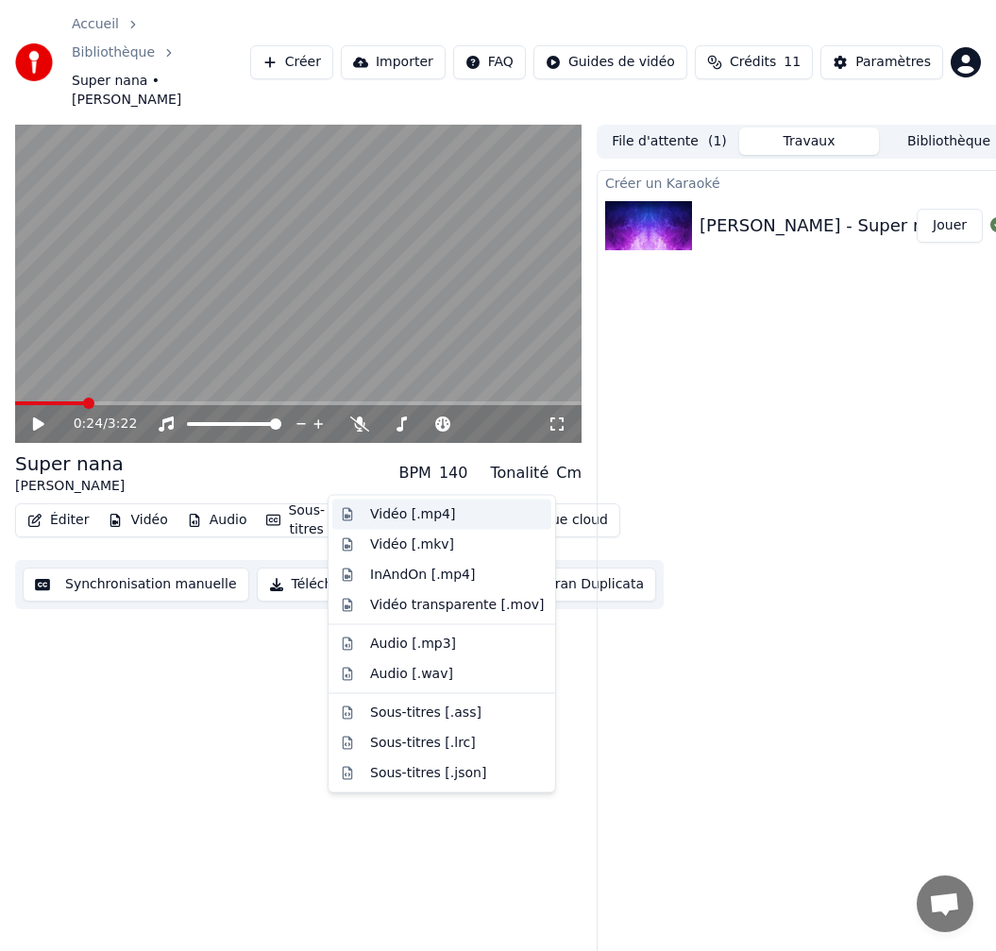
click at [397, 509] on div "Vidéo [.mp4]" at bounding box center [412, 514] width 85 height 19
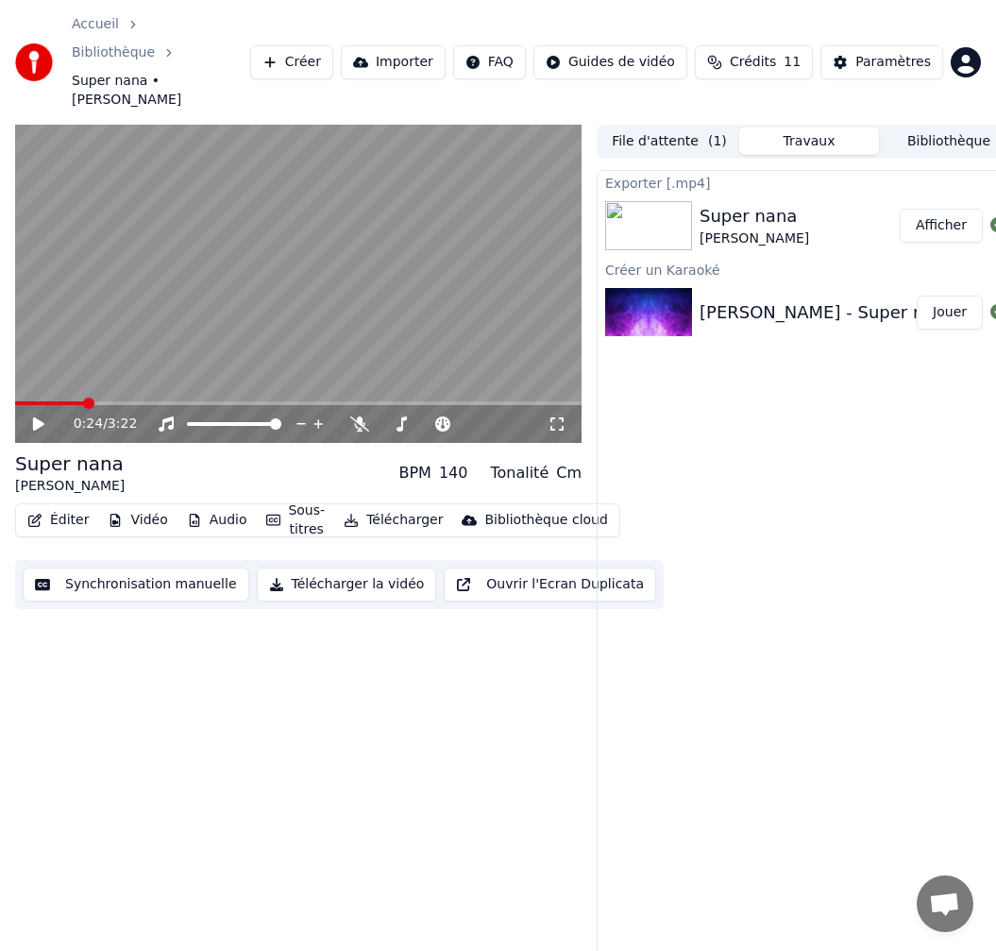
click at [401, 265] on video at bounding box center [298, 284] width 566 height 319
click at [71, 507] on button "Éditer" at bounding box center [58, 520] width 76 height 26
click at [15, 397] on span at bounding box center [20, 402] width 11 height 11
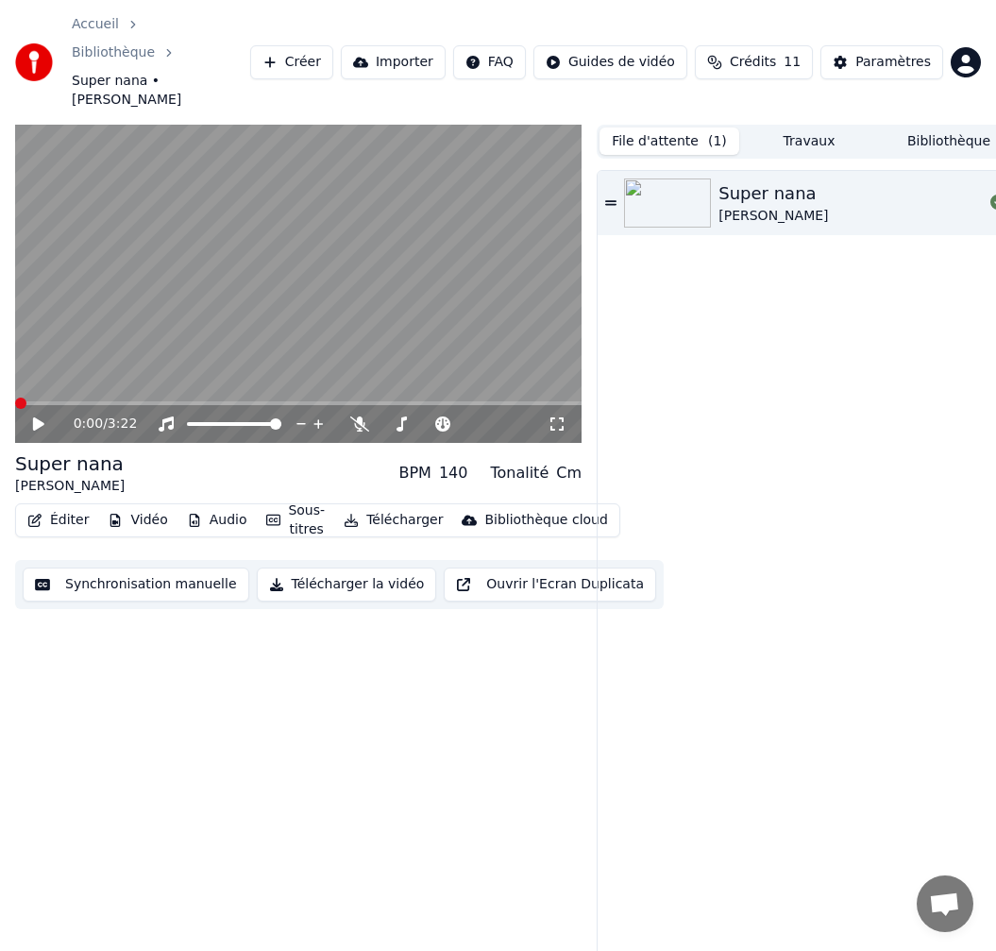
click at [678, 127] on button "File d'attente ( 1 )" at bounding box center [670, 140] width 140 height 27
click at [801, 127] on button "Travaux" at bounding box center [809, 140] width 140 height 27
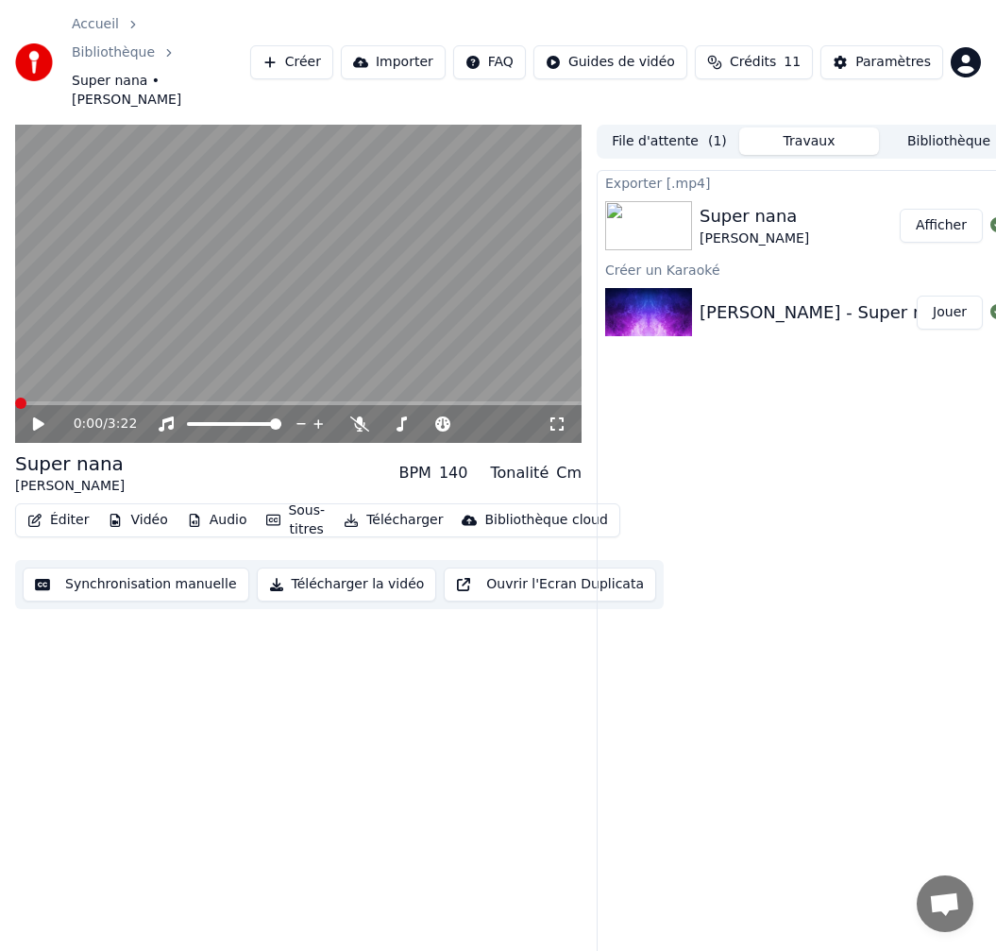
click at [943, 209] on button "Afficher" at bounding box center [941, 226] width 83 height 34
click at [196, 259] on video at bounding box center [298, 284] width 566 height 319
click at [40, 418] on icon at bounding box center [38, 423] width 9 height 11
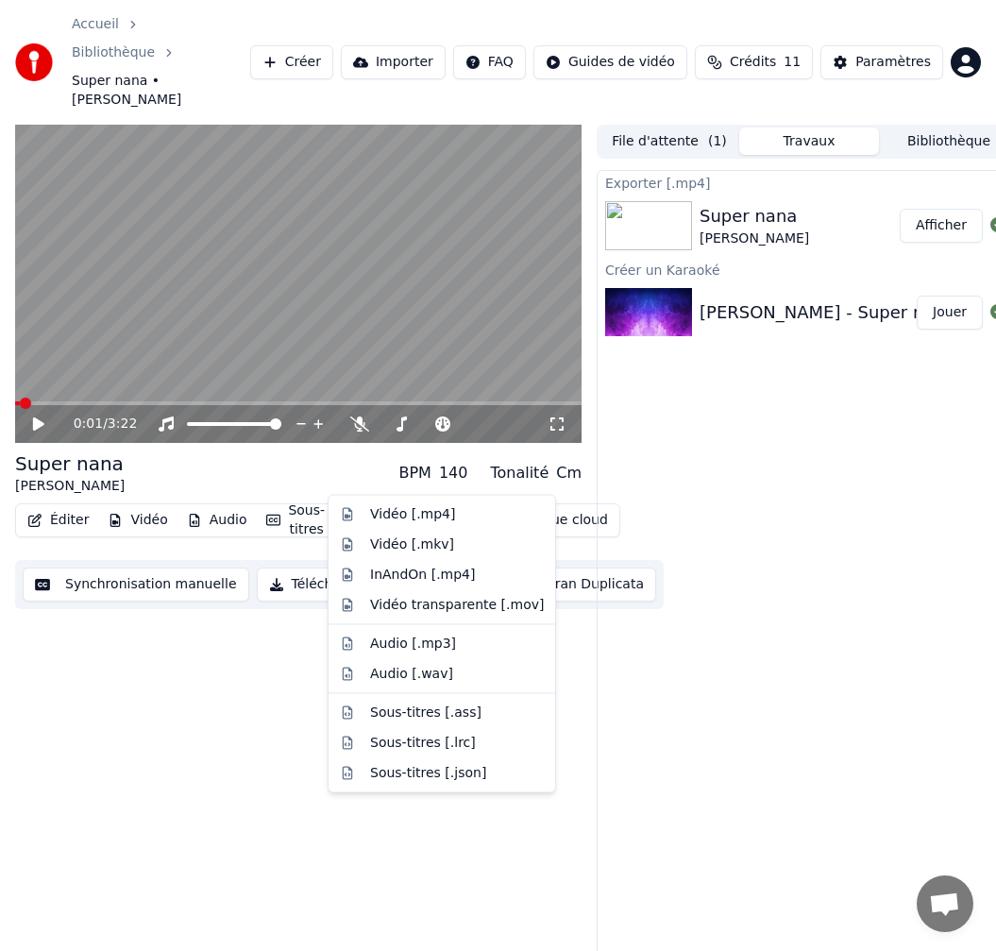
click at [395, 507] on button "Télécharger" at bounding box center [393, 520] width 114 height 26
click at [384, 512] on div "Vidéo [.mp4]" at bounding box center [412, 514] width 85 height 19
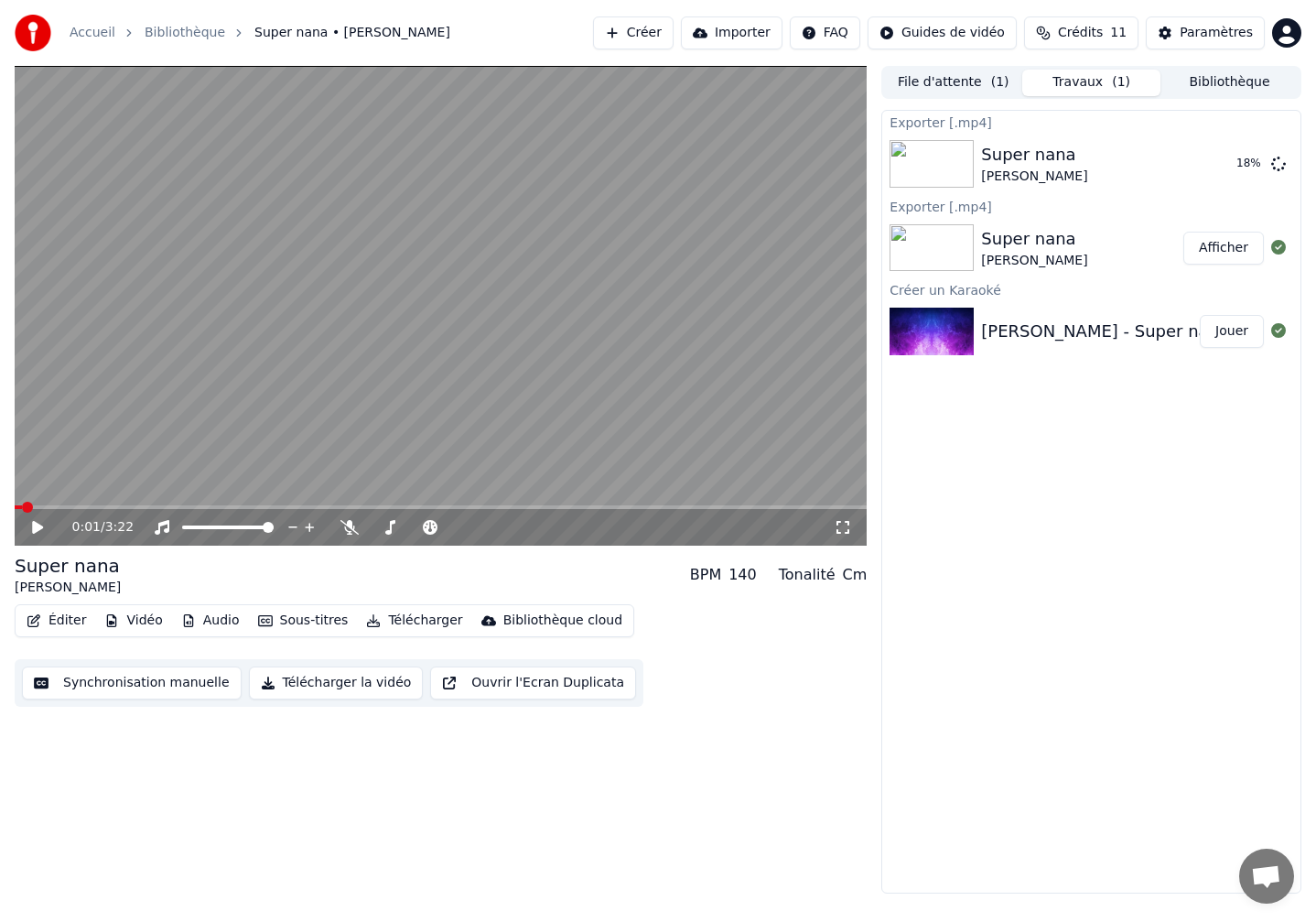
click at [1224, 245] on button "Afficher" at bounding box center [1223, 248] width 80 height 33
click at [1230, 165] on button "Afficher" at bounding box center [1223, 164] width 80 height 33
